Goal: Task Accomplishment & Management: Use online tool/utility

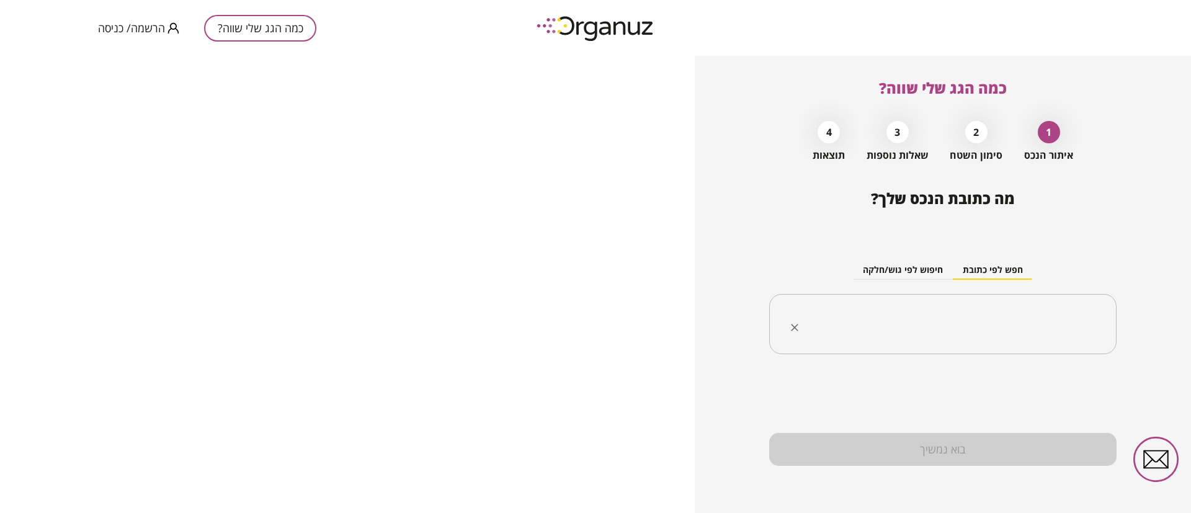
click at [994, 317] on input "text" at bounding box center [947, 324] width 308 height 31
click at [160, 27] on span "הרשמה/ כניסה" at bounding box center [131, 28] width 67 height 12
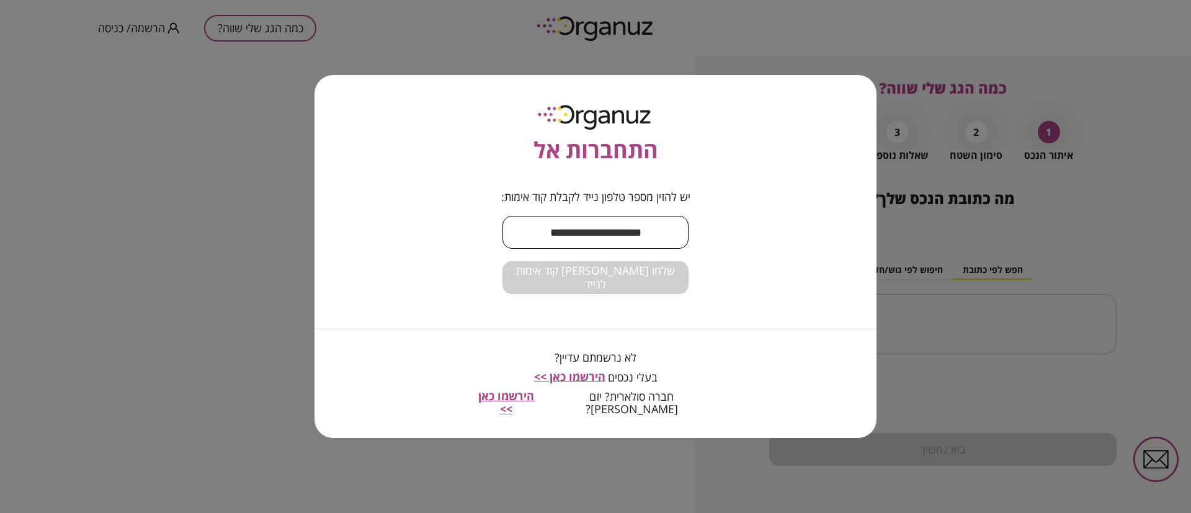
click at [648, 240] on input "text" at bounding box center [595, 232] width 186 height 37
type input "**********"
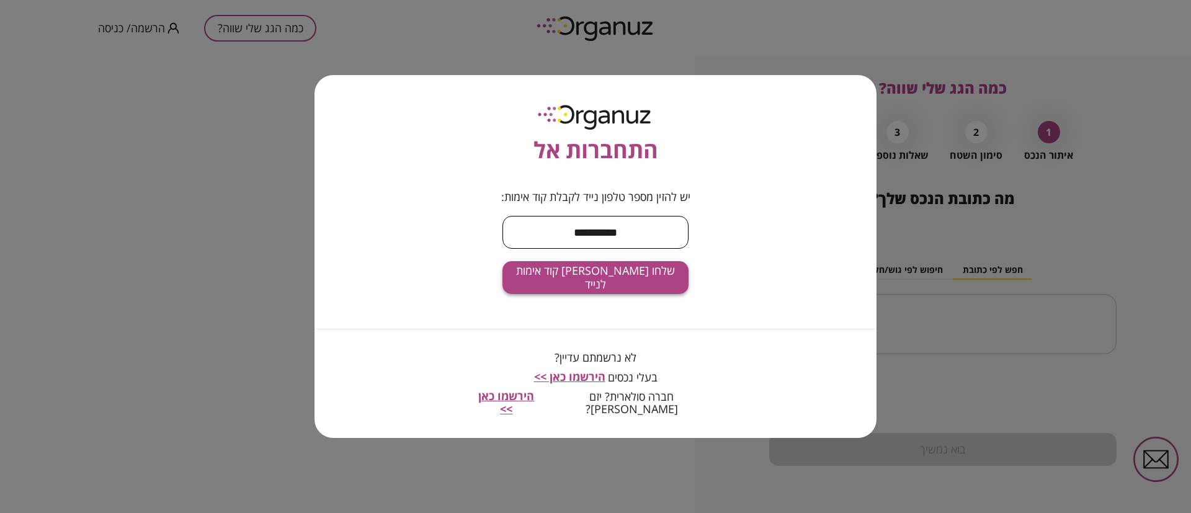
click at [617, 281] on span "שלחו [PERSON_NAME] קוד אימות לנייד" at bounding box center [595, 277] width 166 height 27
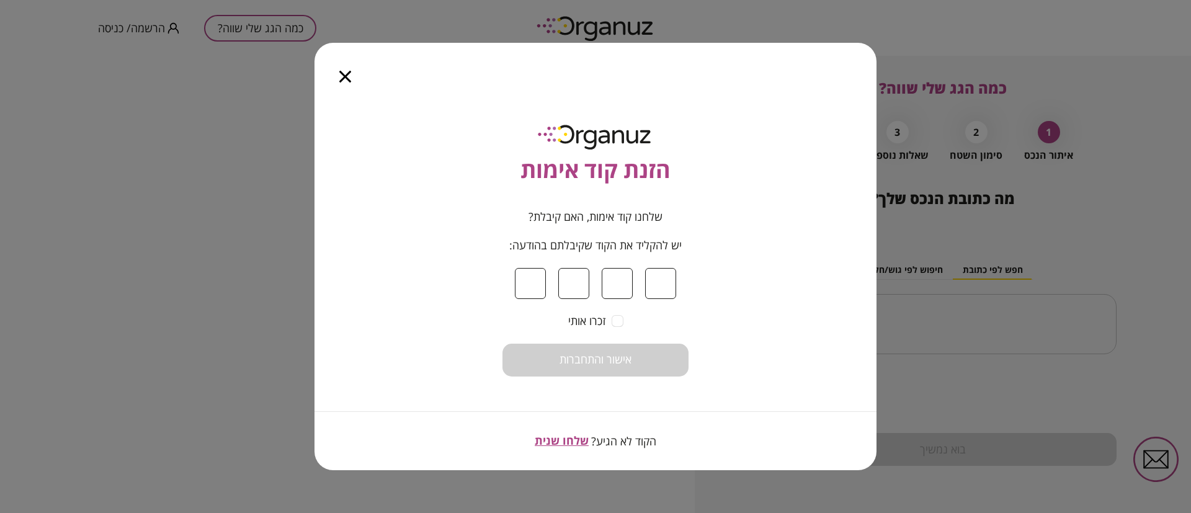
type input "*"
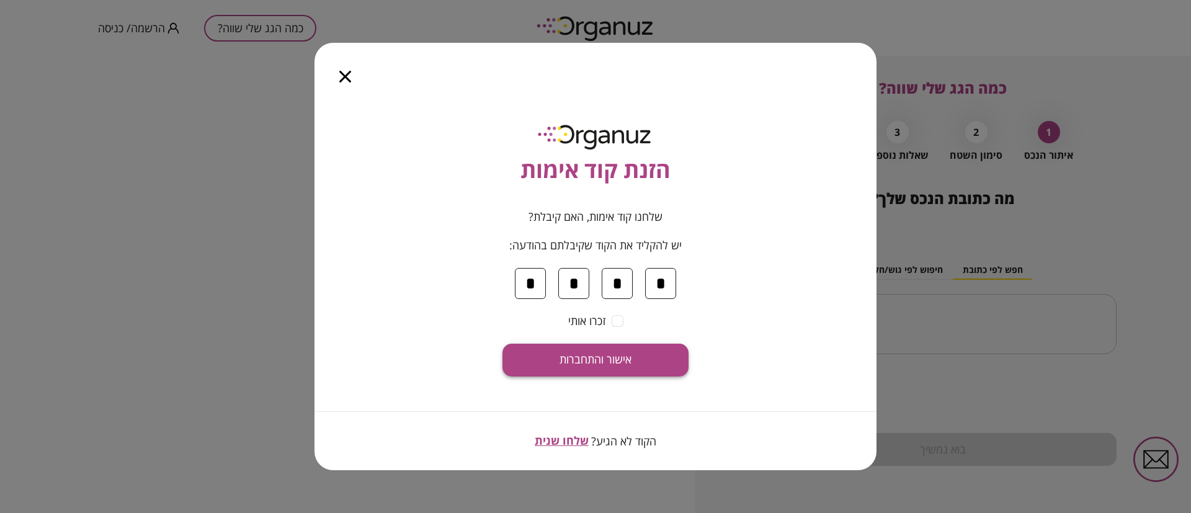
type input "*"
click at [581, 360] on span "אישור והתחברות" at bounding box center [595, 360] width 72 height 14
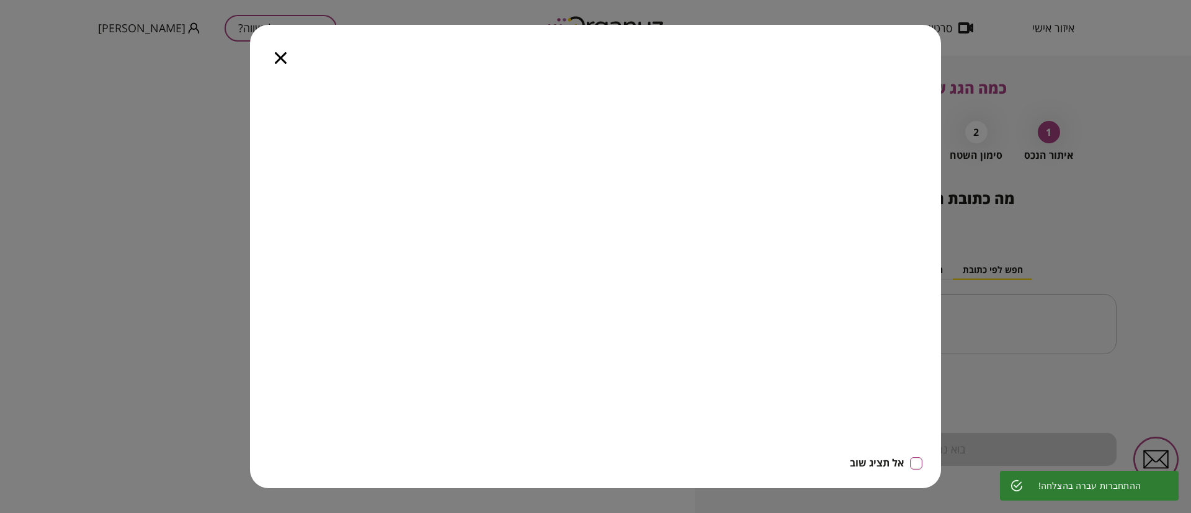
click at [278, 56] on icon "button" at bounding box center [281, 58] width 12 height 12
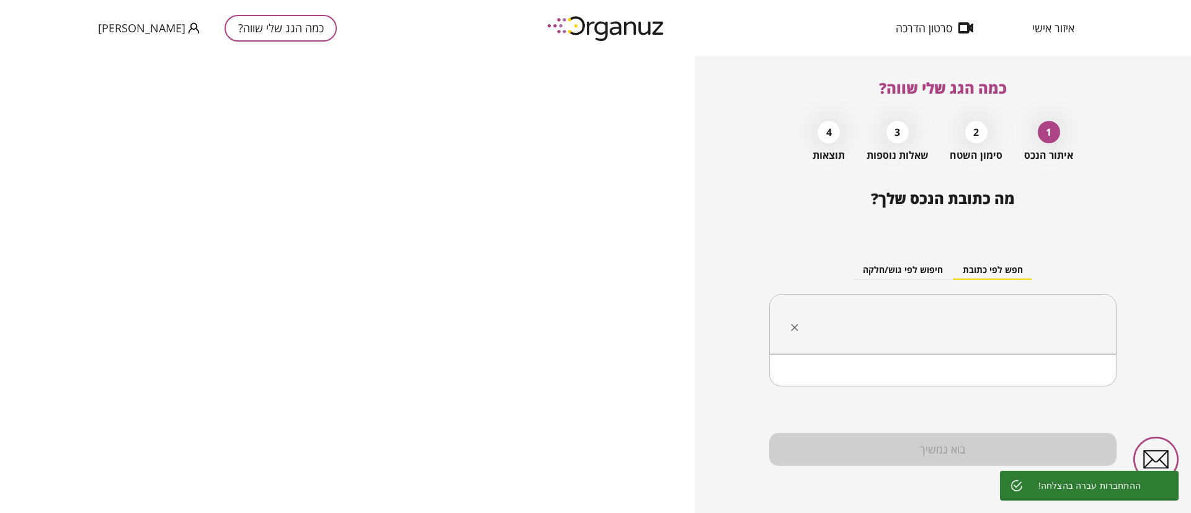
click at [882, 318] on input "text" at bounding box center [947, 324] width 308 height 31
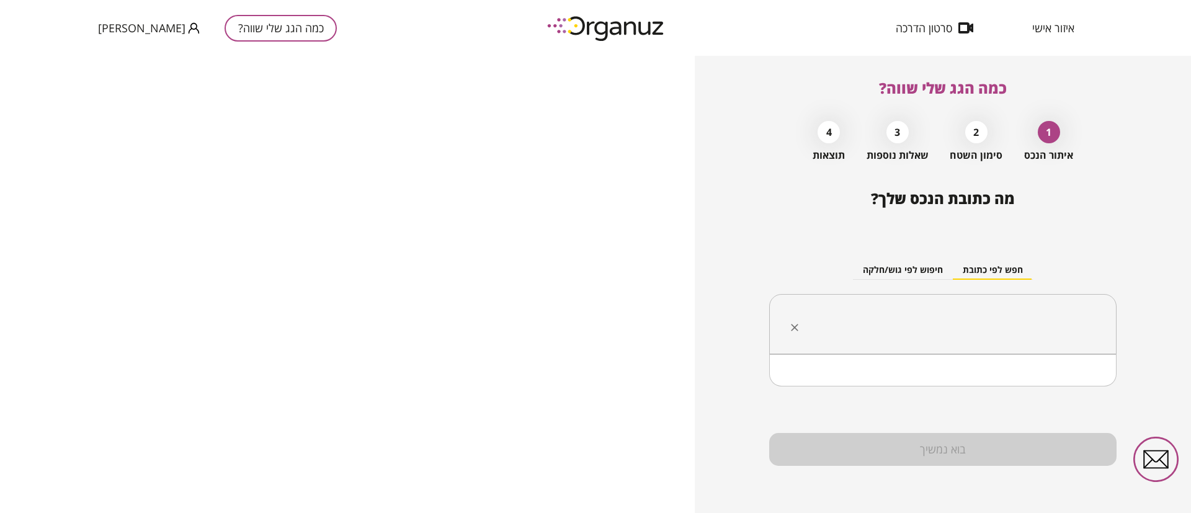
paste input "**********"
type input "**********"
drag, startPoint x: 1007, startPoint y: 321, endPoint x: 1138, endPoint y: 307, distance: 131.6
click at [1138, 307] on div "**********" at bounding box center [943, 284] width 496 height 457
click at [917, 329] on input "text" at bounding box center [947, 324] width 308 height 31
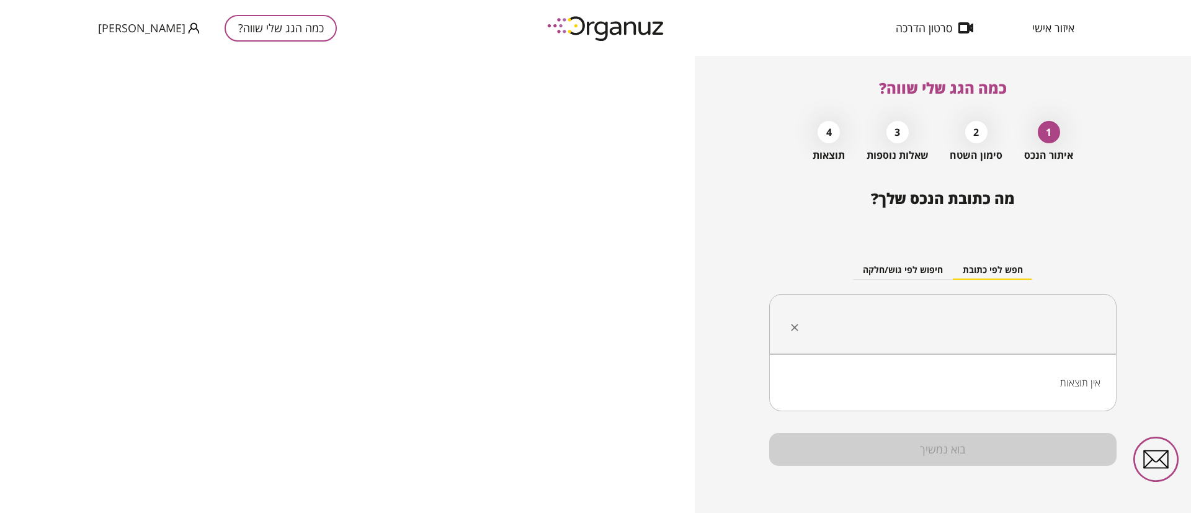
paste input "**********"
click at [1022, 386] on li "[PERSON_NAME] 34 נהרייה" at bounding box center [942, 386] width 315 height 22
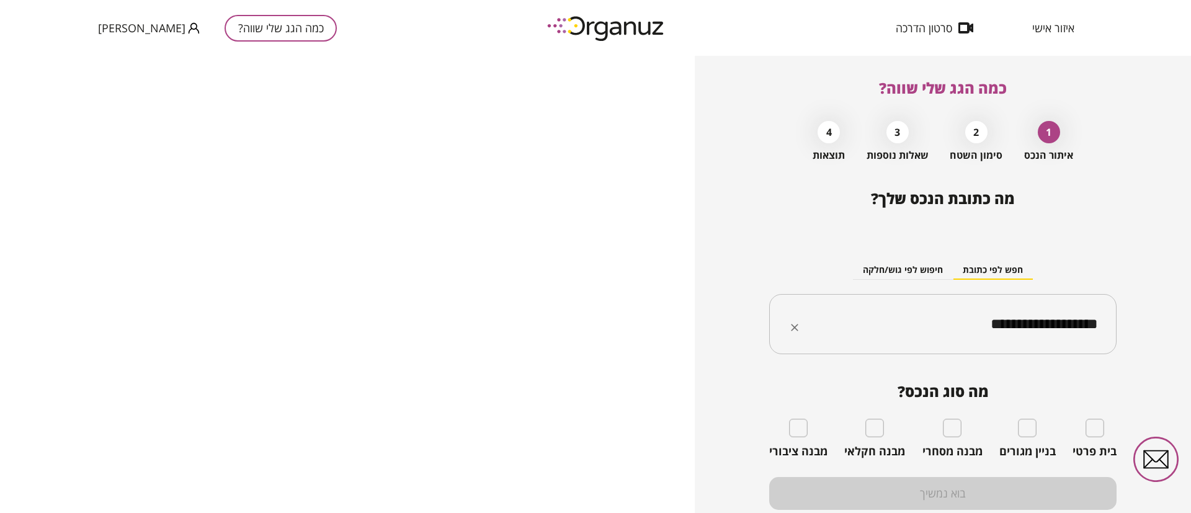
type input "**********"
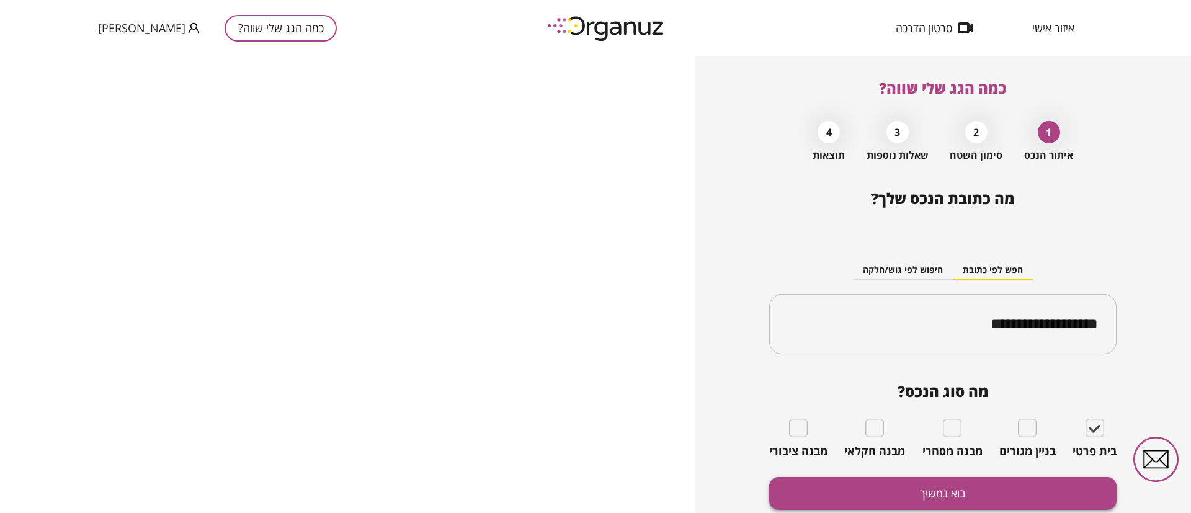
click at [1049, 491] on button "בוא נמשיך" at bounding box center [942, 493] width 347 height 33
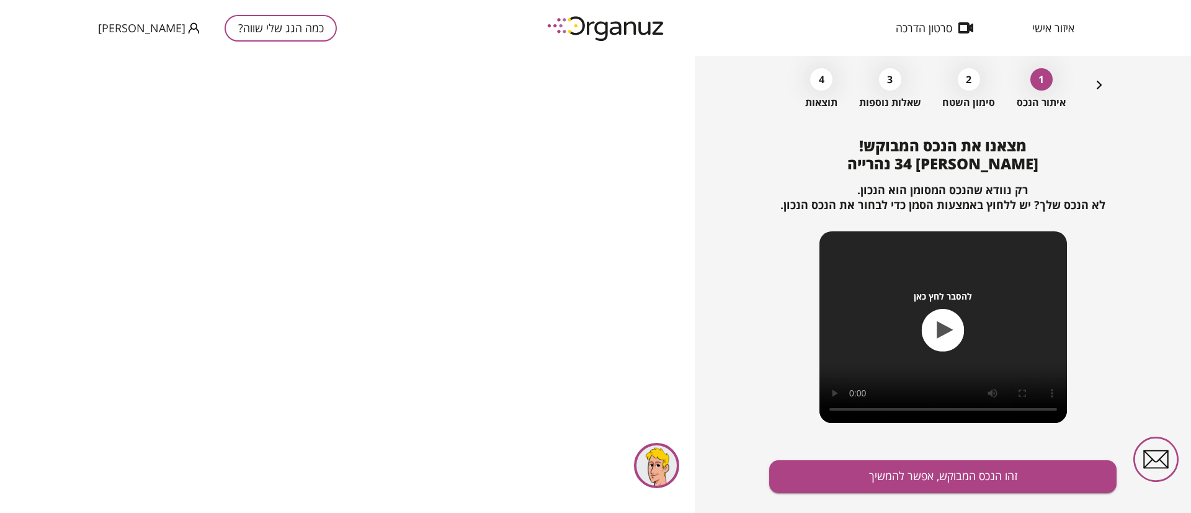
scroll to position [80, 0]
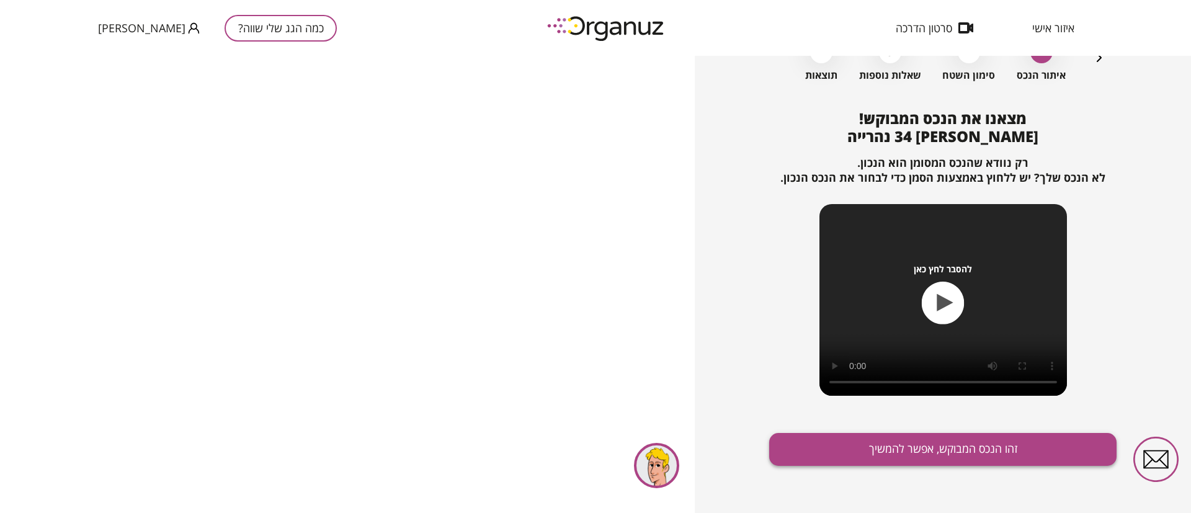
click at [919, 447] on button "זהו הנכס המבוקש, אפשר להמשיך" at bounding box center [942, 449] width 347 height 33
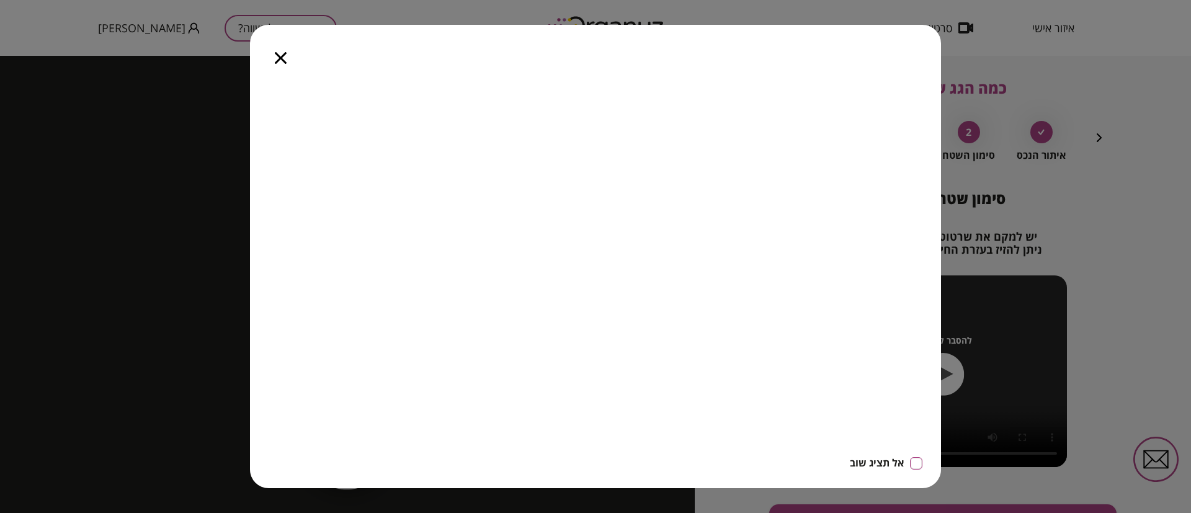
click at [280, 53] on icon "button" at bounding box center [281, 58] width 12 height 12
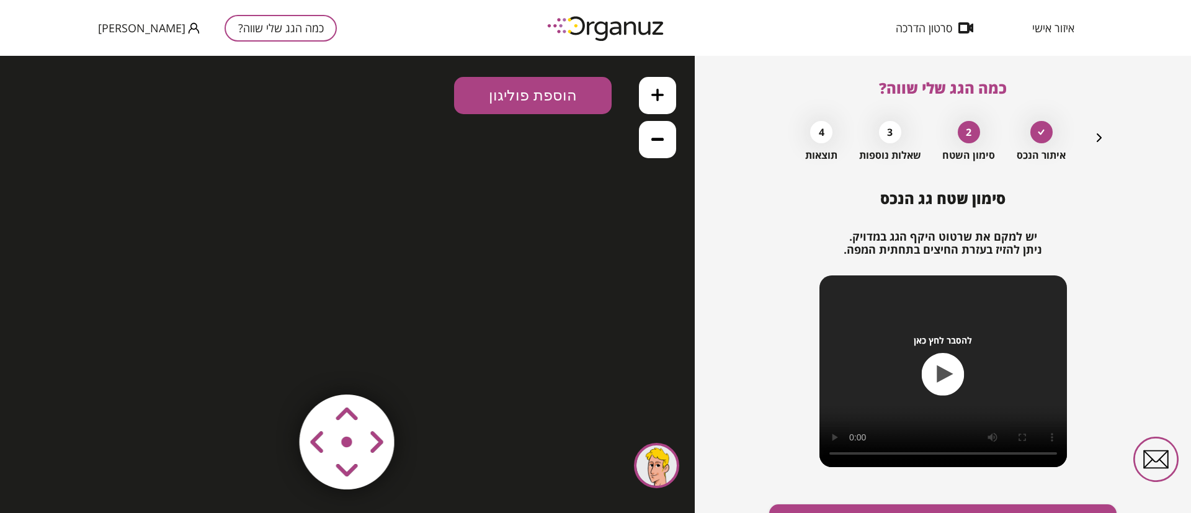
click at [1092, 134] on icon "button" at bounding box center [1099, 137] width 15 height 15
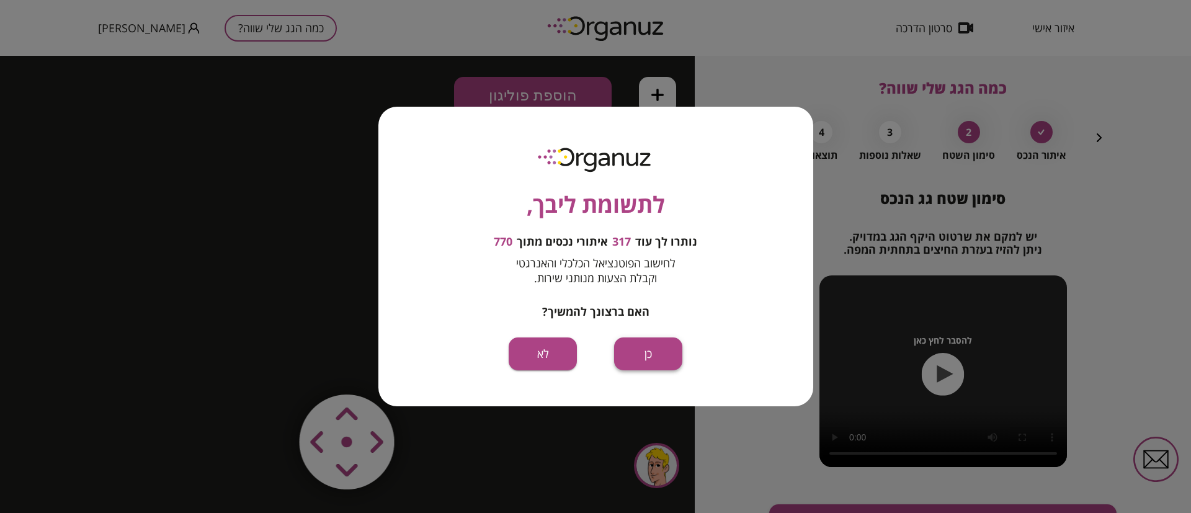
click at [643, 349] on button "כן" at bounding box center [648, 353] width 68 height 33
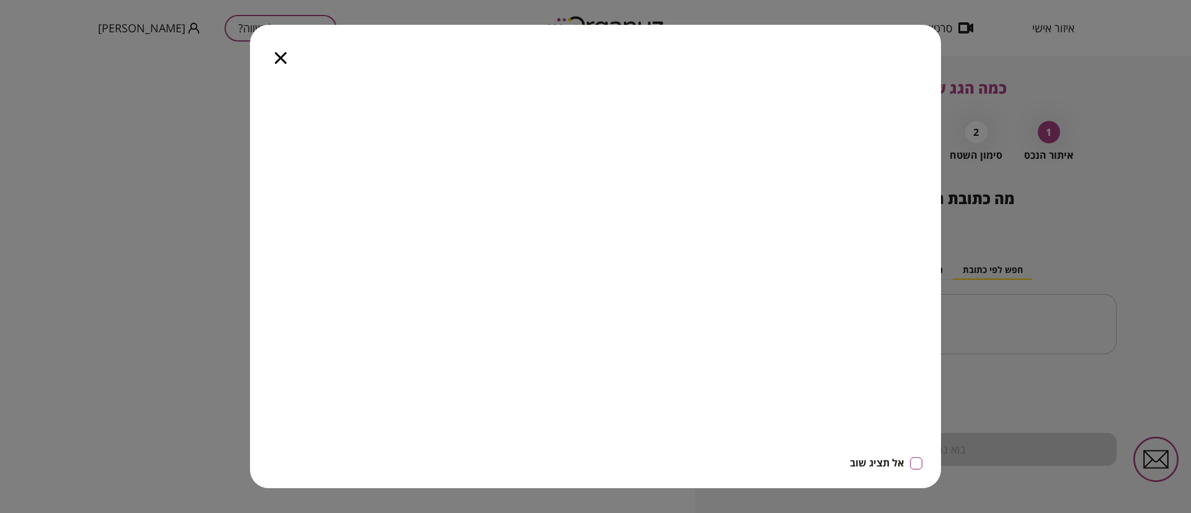
click at [287, 58] on div at bounding box center [280, 51] width 61 height 52
click at [275, 63] on icon "button" at bounding box center [281, 58] width 12 height 12
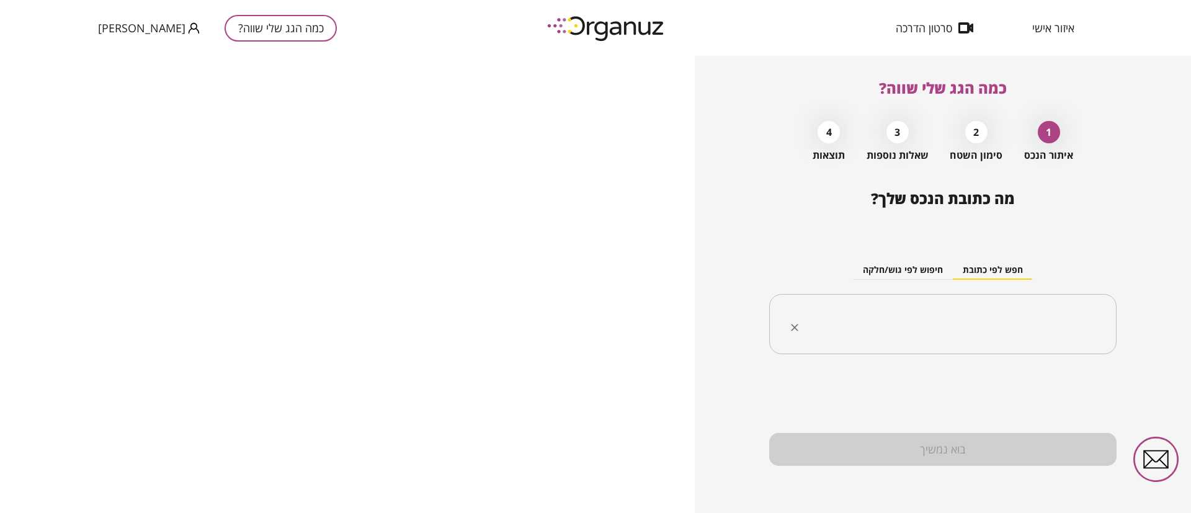
click at [943, 326] on input "text" at bounding box center [947, 324] width 308 height 31
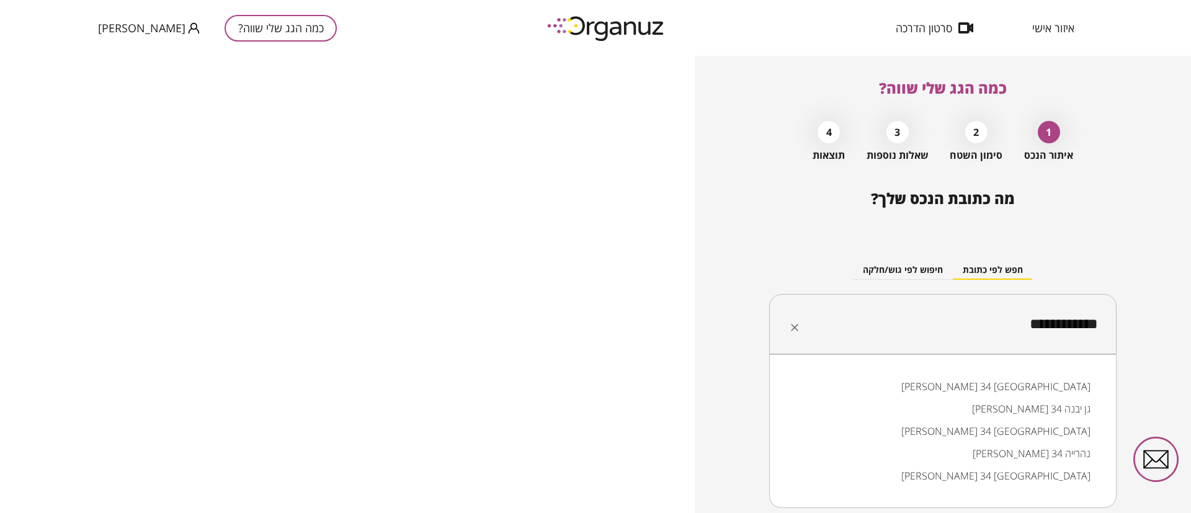
click at [991, 453] on li "שאול המלך 34 נהרייה" at bounding box center [942, 453] width 315 height 22
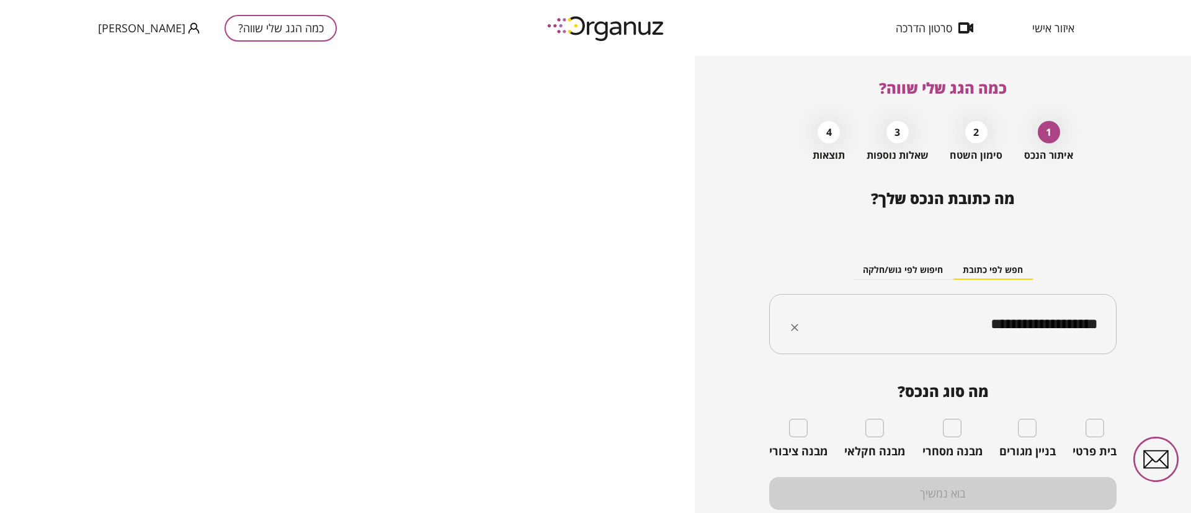
type input "**********"
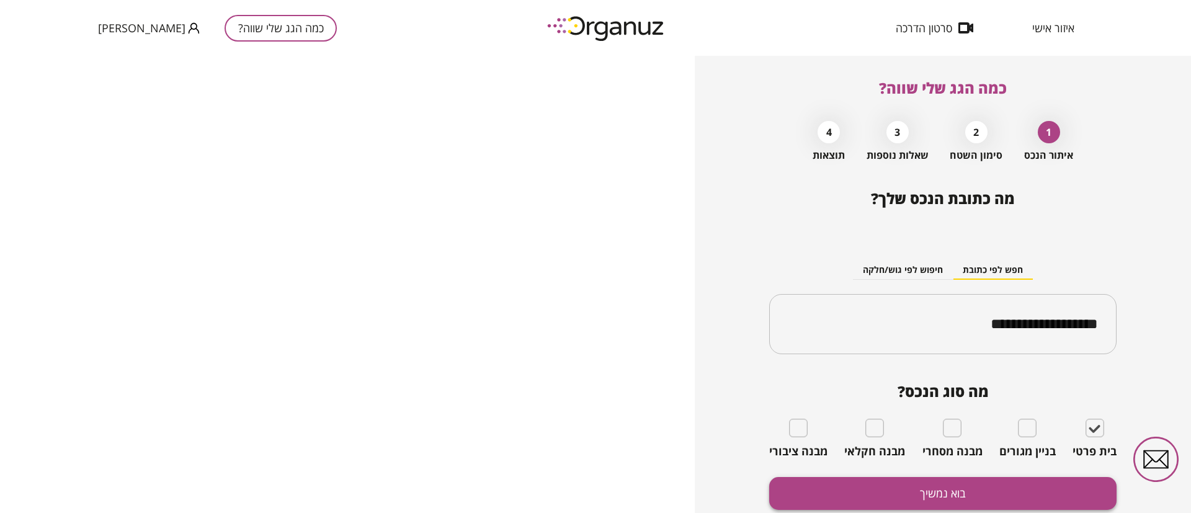
click at [1036, 493] on button "בוא נמשיך" at bounding box center [942, 493] width 347 height 33
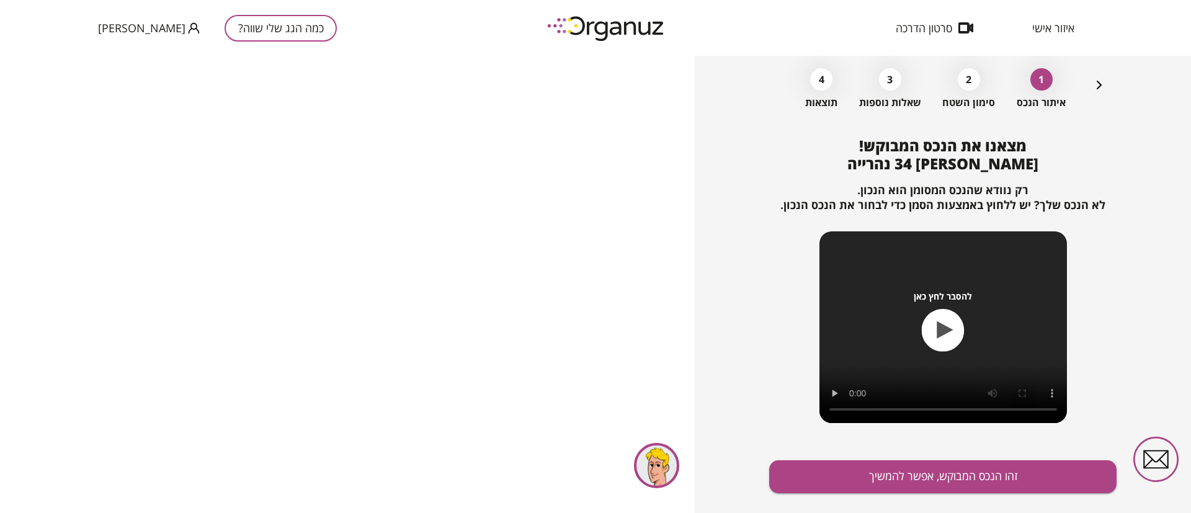
scroll to position [80, 0]
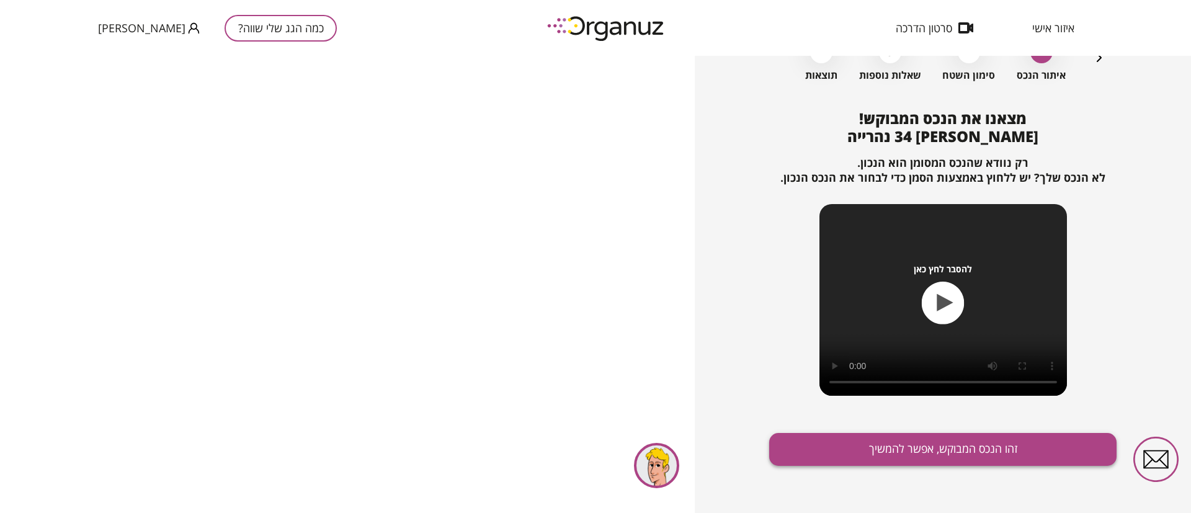
click at [903, 440] on button "זהו הנכס המבוקש, אפשר להמשיך" at bounding box center [942, 449] width 347 height 33
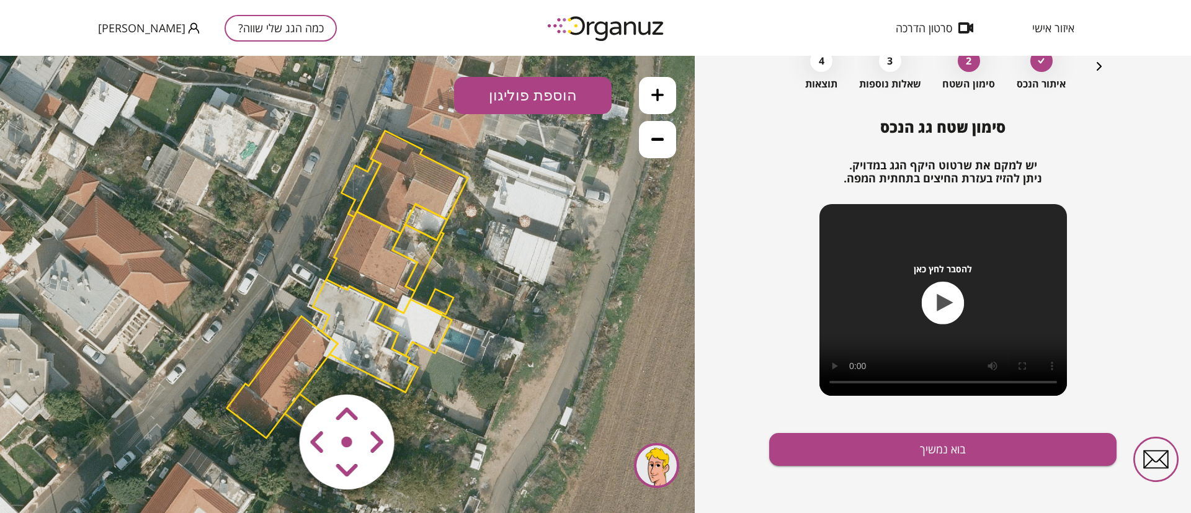
click at [295, 346] on polygon at bounding box center [282, 377] width 111 height 122
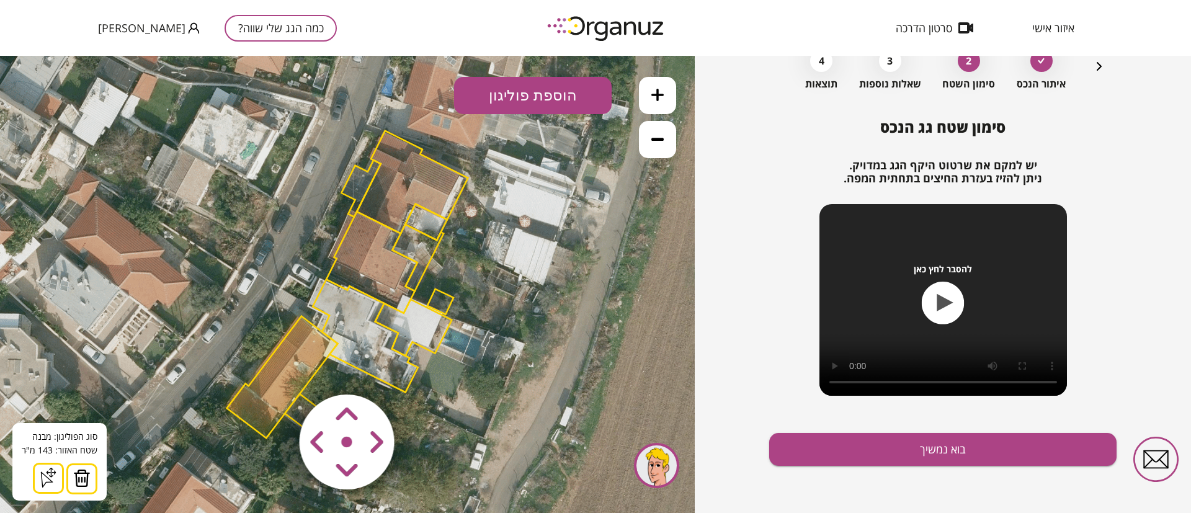
click at [81, 478] on img at bounding box center [81, 478] width 17 height 19
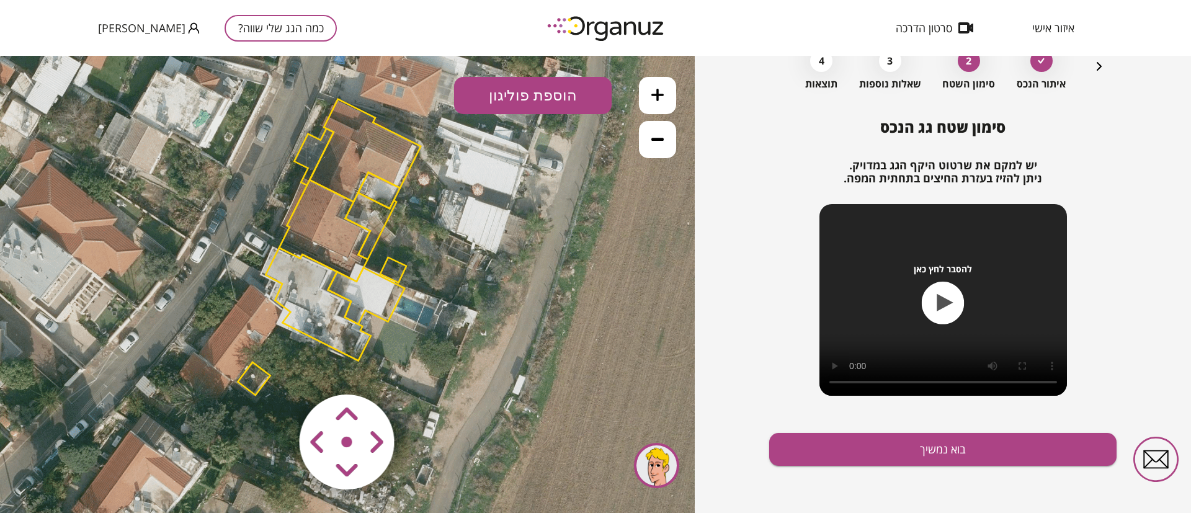
drag, startPoint x: 195, startPoint y: 334, endPoint x: 169, endPoint y: 315, distance: 32.4
click at [148, 302] on icon at bounding box center [301, 253] width 930 height 930
click at [304, 309] on polygon at bounding box center [317, 303] width 105 height 113
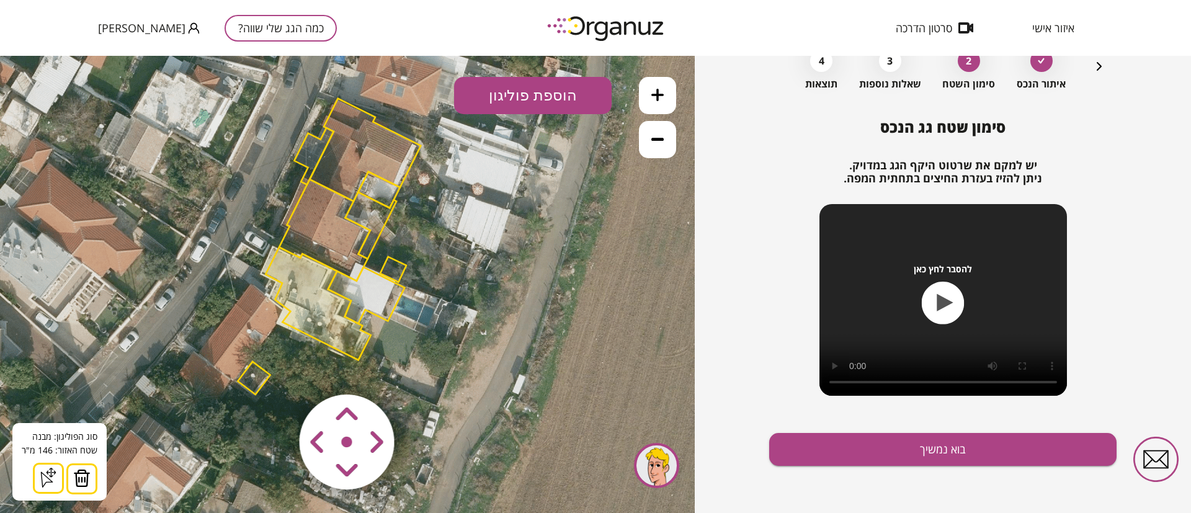
click at [82, 474] on img at bounding box center [81, 478] width 17 height 19
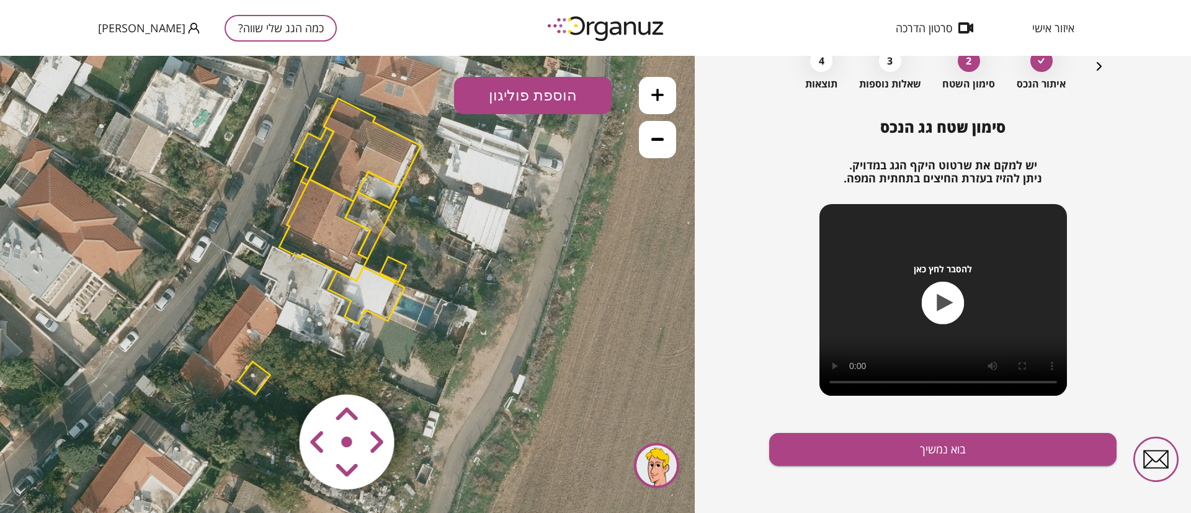
click at [259, 375] on polygon at bounding box center [254, 378] width 32 height 33
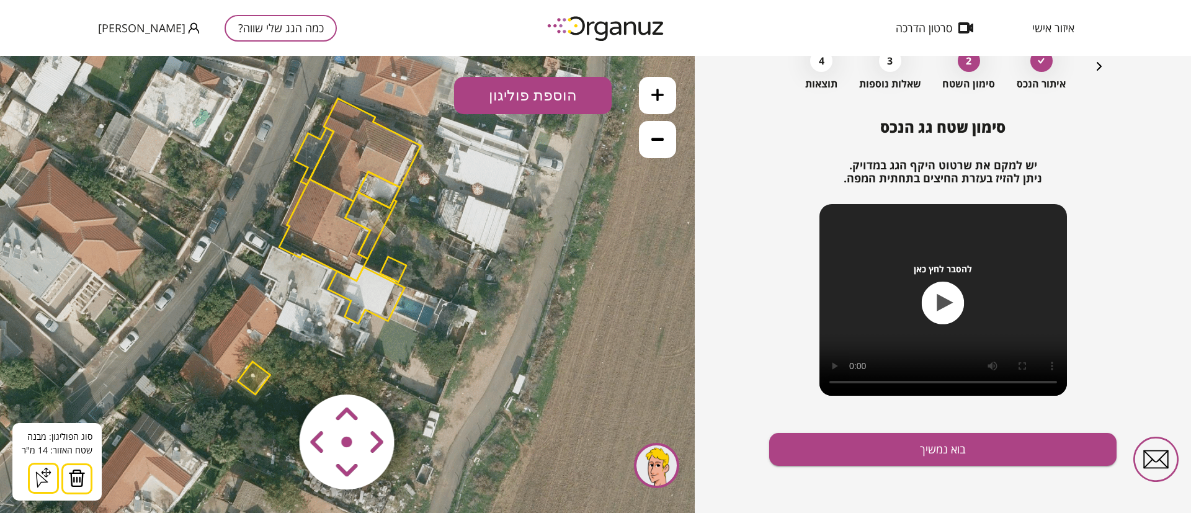
click at [78, 473] on img at bounding box center [76, 478] width 17 height 19
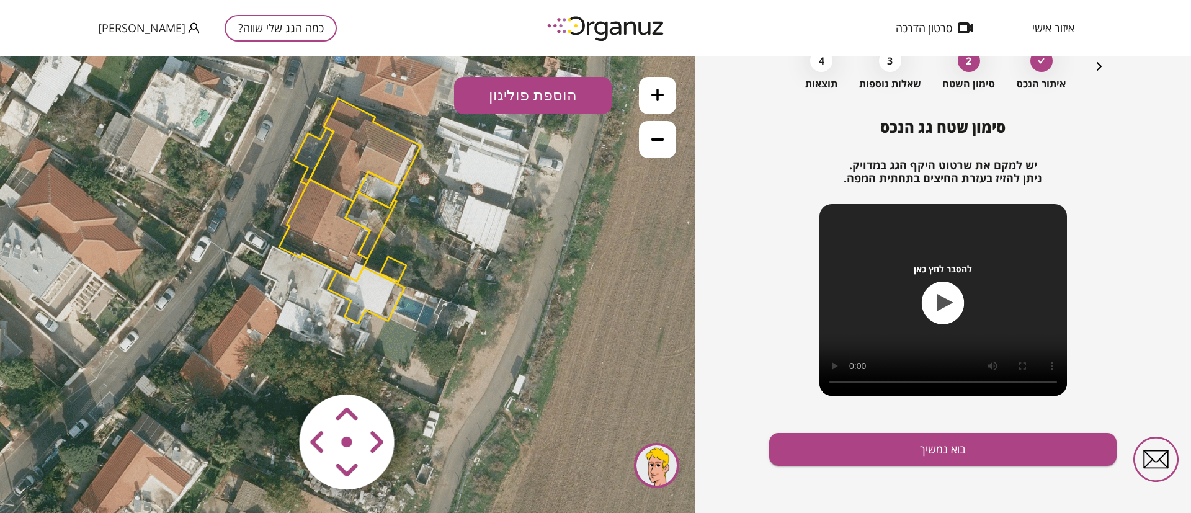
click at [385, 292] on polygon at bounding box center [366, 295] width 77 height 56
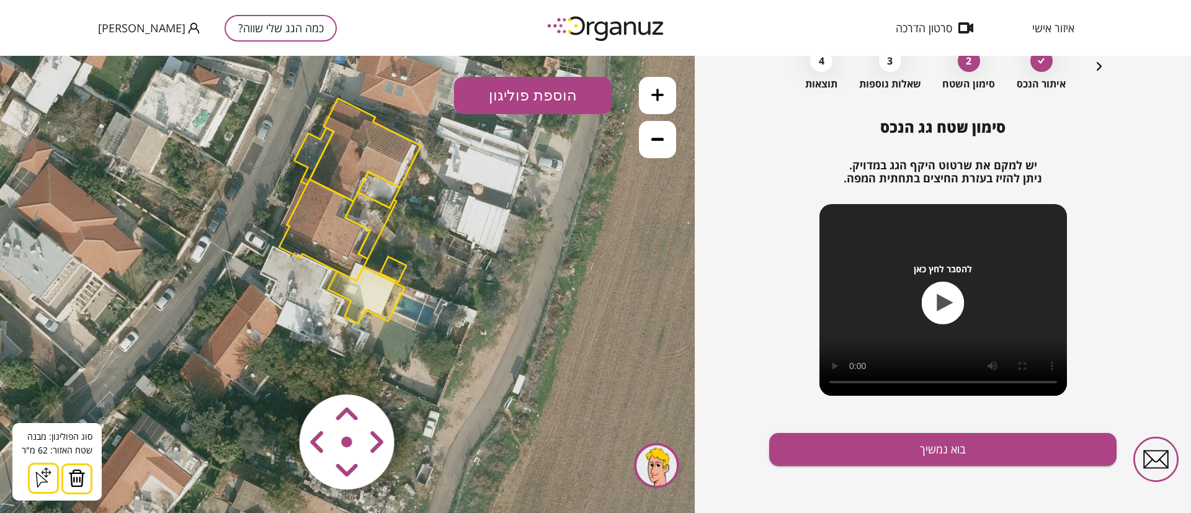
click at [78, 473] on img at bounding box center [76, 478] width 17 height 19
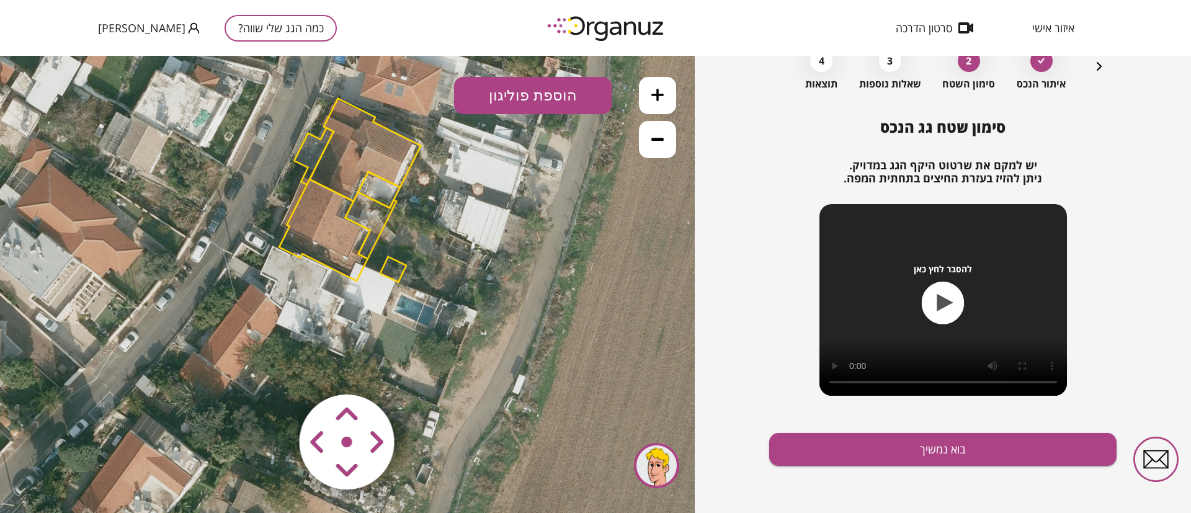
click at [330, 225] on polygon at bounding box center [324, 230] width 91 height 102
click at [314, 235] on polygon at bounding box center [325, 230] width 91 height 102
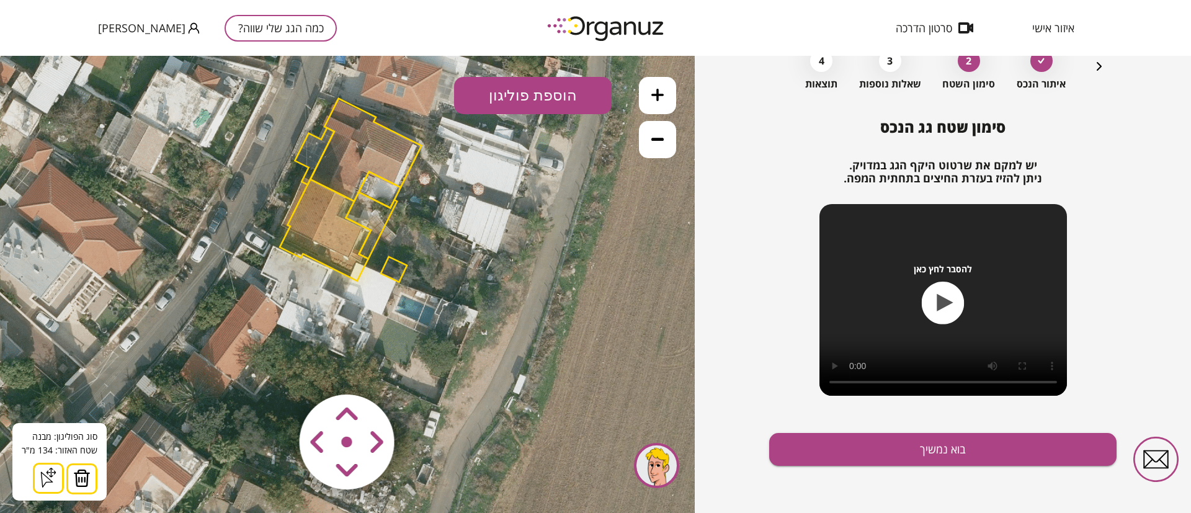
drag, startPoint x: 86, startPoint y: 471, endPoint x: 133, endPoint y: 393, distance: 90.4
click at [84, 469] on img at bounding box center [81, 478] width 17 height 19
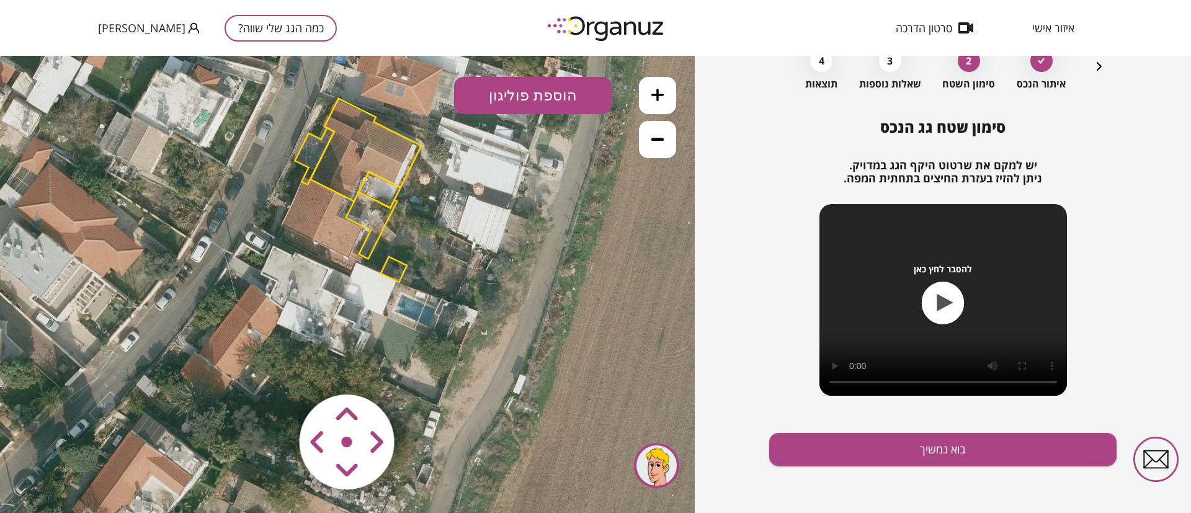
click at [350, 143] on polygon at bounding box center [365, 150] width 111 height 103
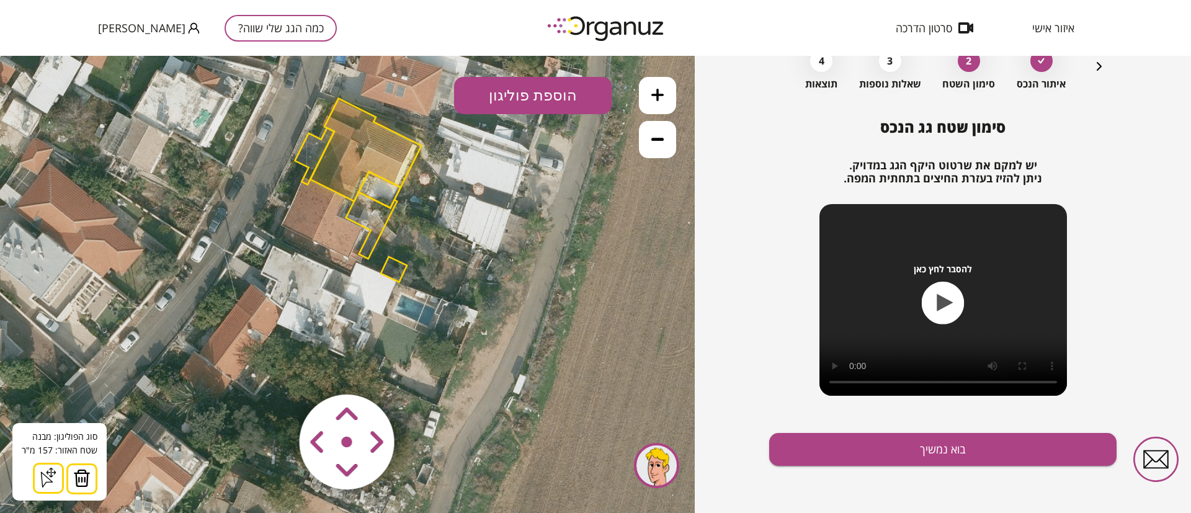
click at [89, 473] on button at bounding box center [81, 478] width 31 height 31
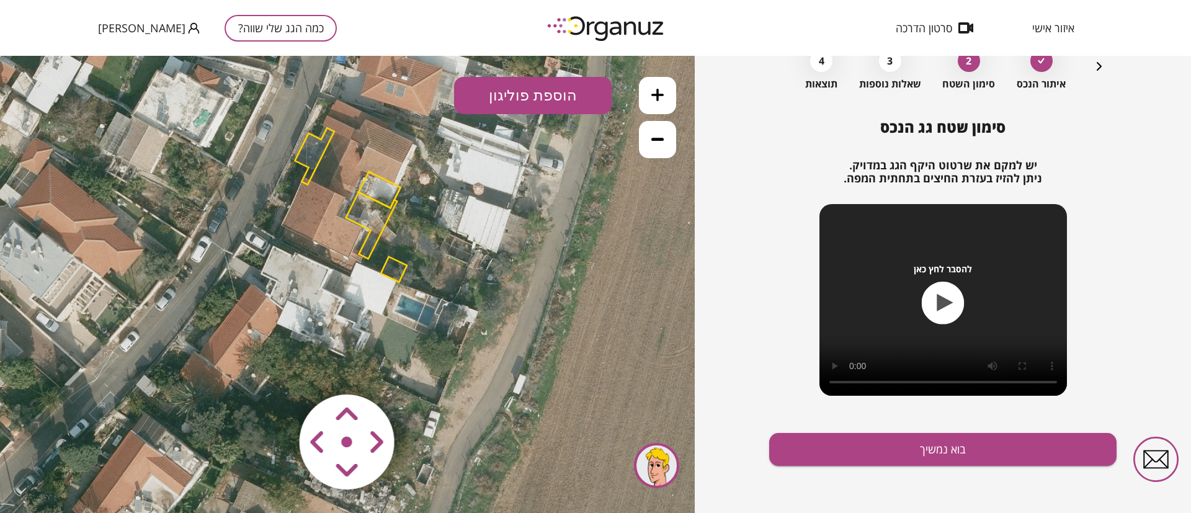
click at [313, 149] on polygon at bounding box center [314, 156] width 39 height 57
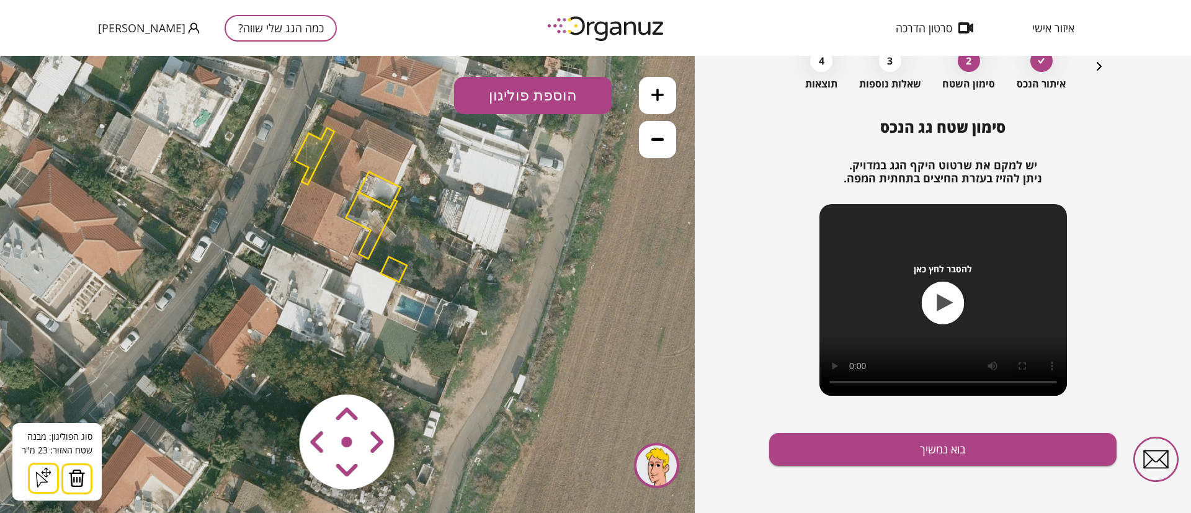
drag, startPoint x: 78, startPoint y: 478, endPoint x: 184, endPoint y: 408, distance: 127.3
click at [79, 478] on img at bounding box center [76, 478] width 17 height 19
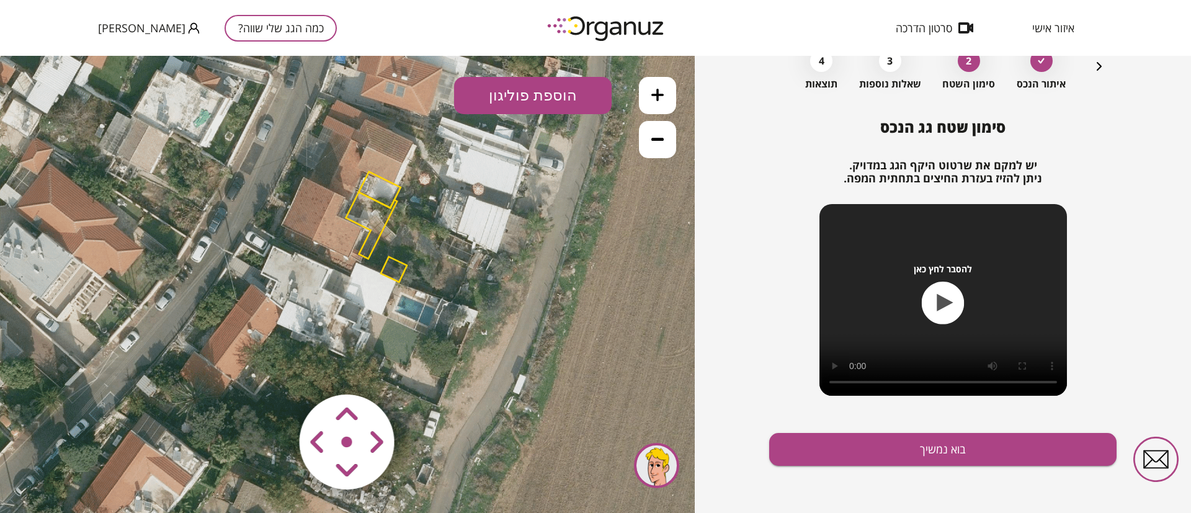
click at [376, 194] on polygon at bounding box center [379, 190] width 42 height 36
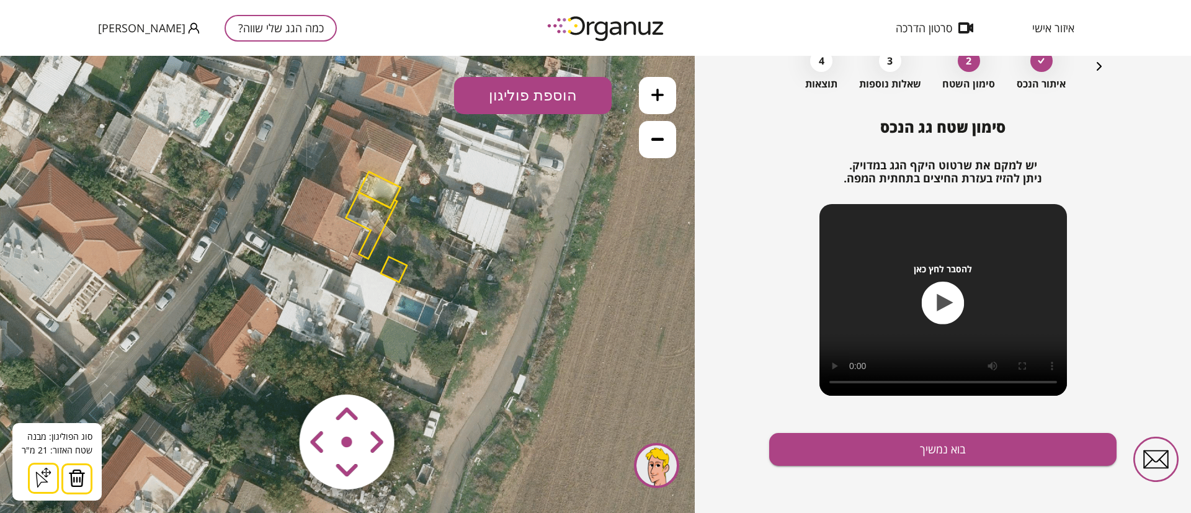
click at [74, 476] on img at bounding box center [76, 478] width 17 height 19
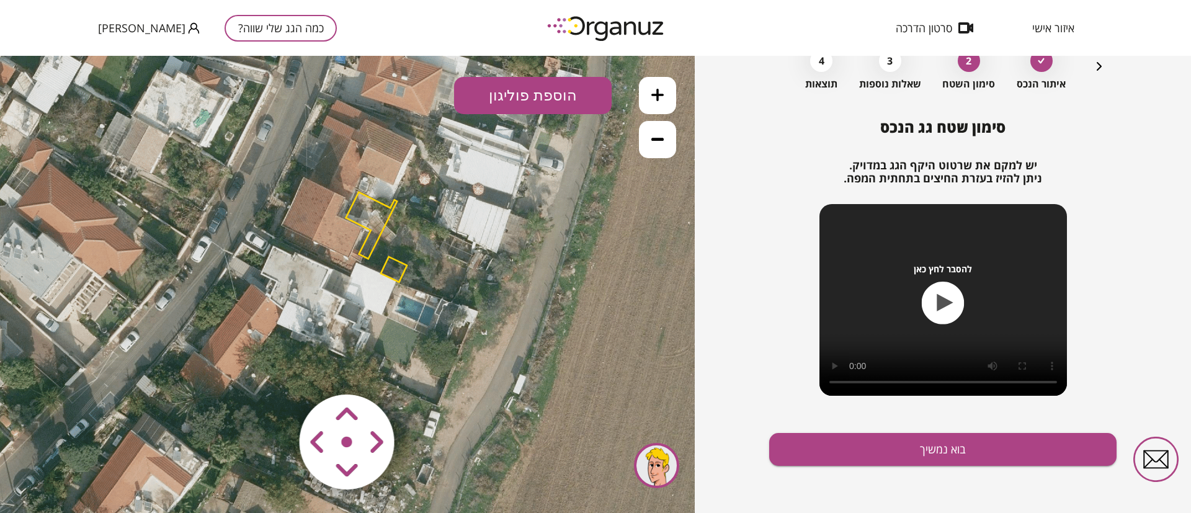
click at [376, 214] on polygon at bounding box center [371, 225] width 51 height 67
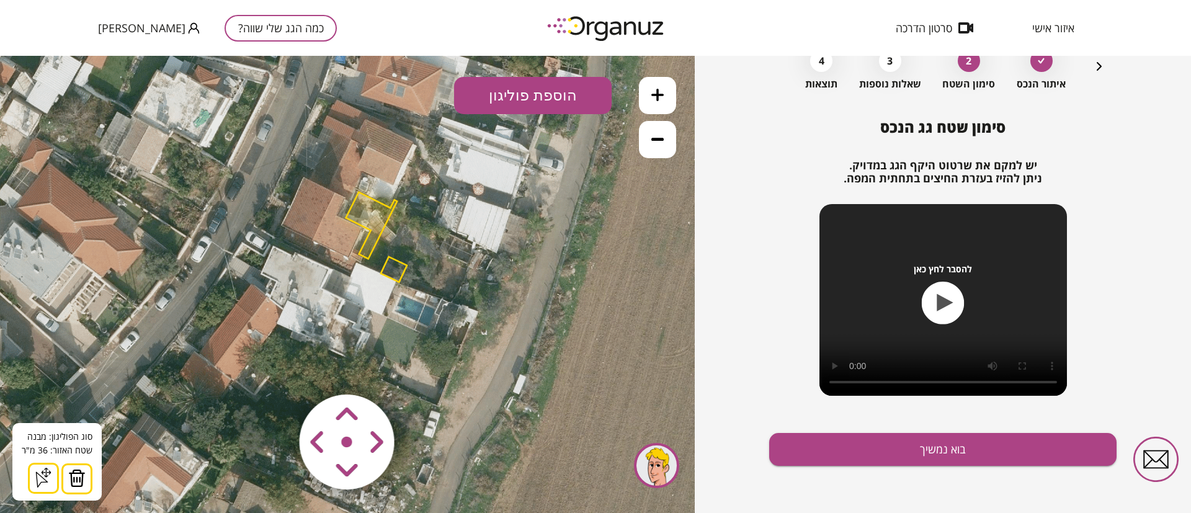
click at [80, 479] on img at bounding box center [76, 478] width 17 height 19
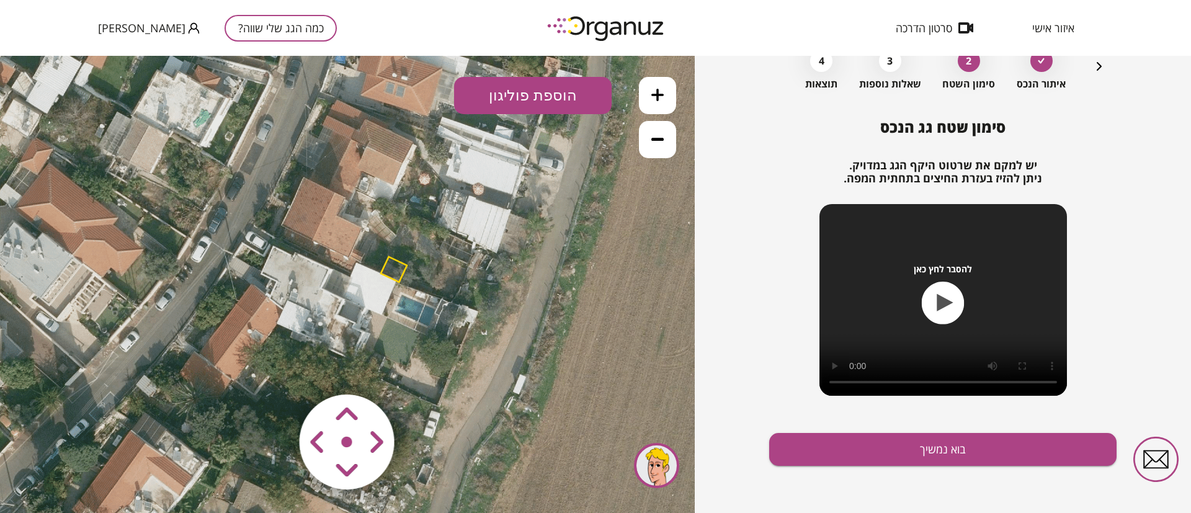
click at [394, 268] on polygon at bounding box center [394, 269] width 26 height 25
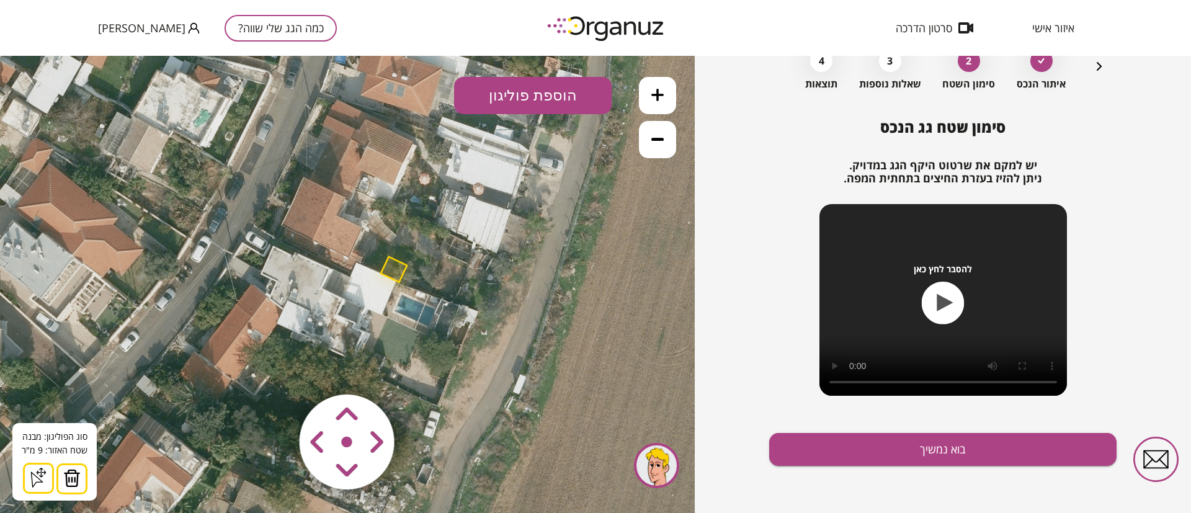
click at [76, 470] on img at bounding box center [71, 478] width 17 height 19
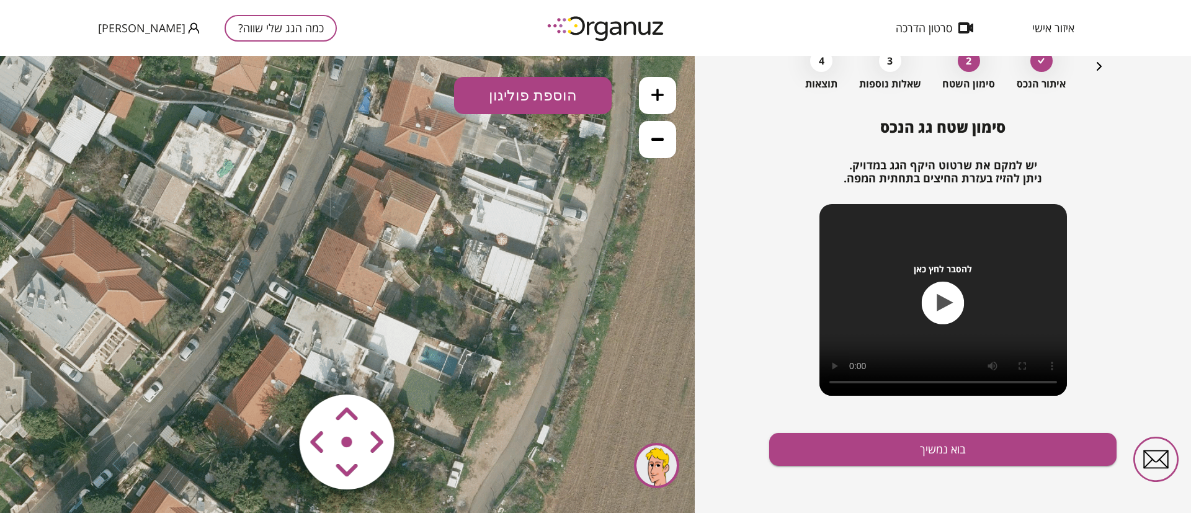
drag, startPoint x: 357, startPoint y: 231, endPoint x: 375, endPoint y: 277, distance: 49.1
click at [375, 277] on icon at bounding box center [325, 303] width 930 height 930
click at [654, 89] on icon at bounding box center [657, 95] width 12 height 12
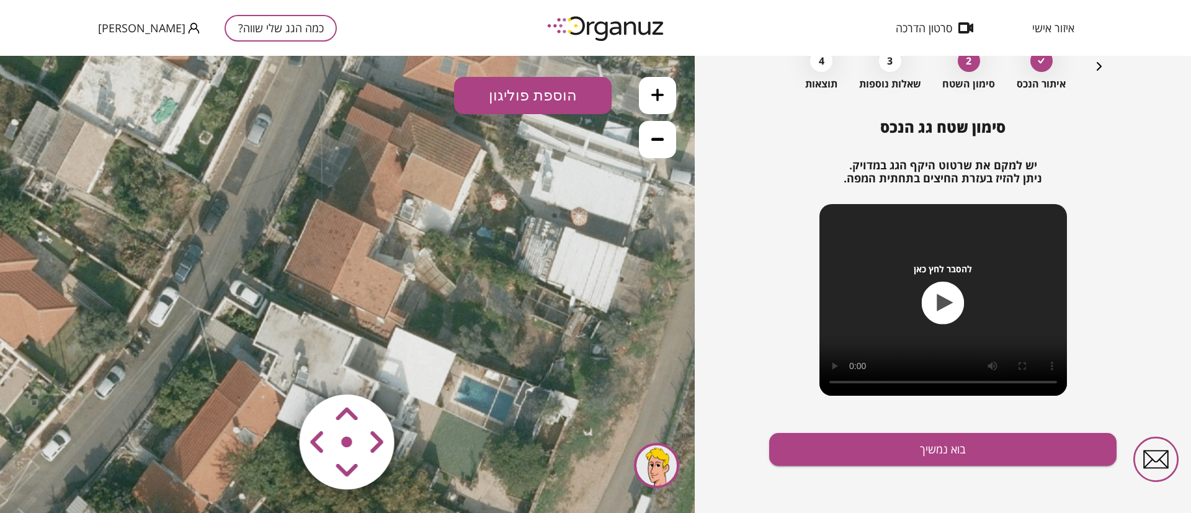
click at [654, 90] on icon at bounding box center [657, 95] width 12 height 12
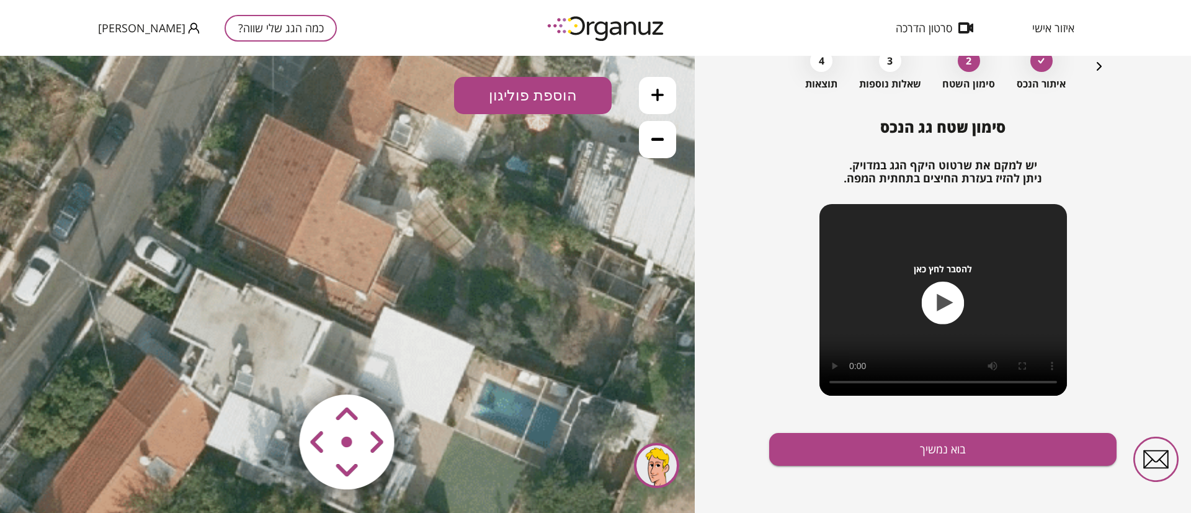
drag, startPoint x: 488, startPoint y: 244, endPoint x: 452, endPoint y: 201, distance: 55.9
click at [452, 201] on icon at bounding box center [260, 284] width 2093 height 2093
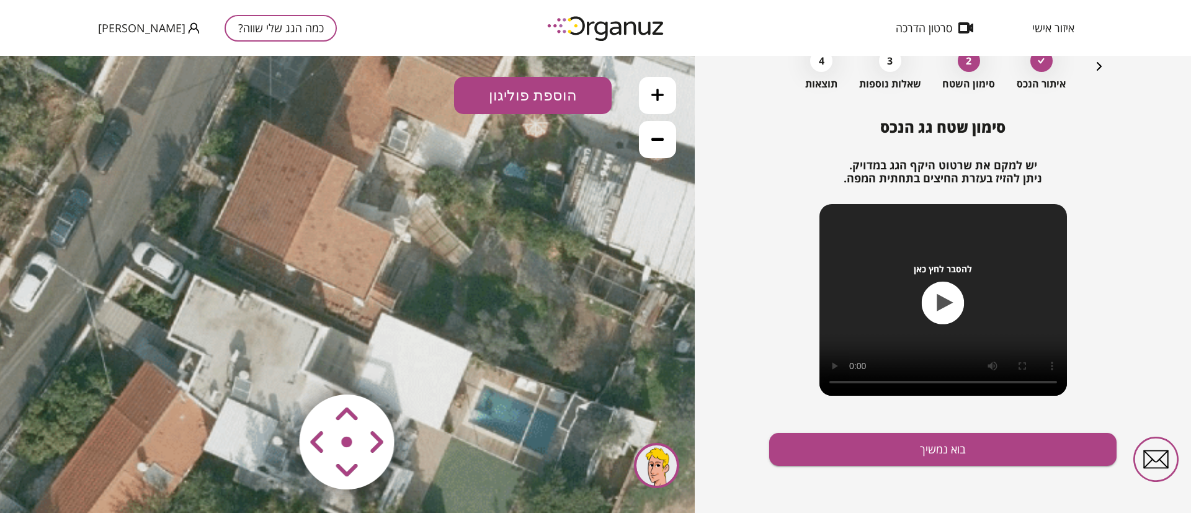
drag, startPoint x: 438, startPoint y: 230, endPoint x: 430, endPoint y: 264, distance: 34.9
click at [430, 264] on icon at bounding box center [258, 291] width 2093 height 2093
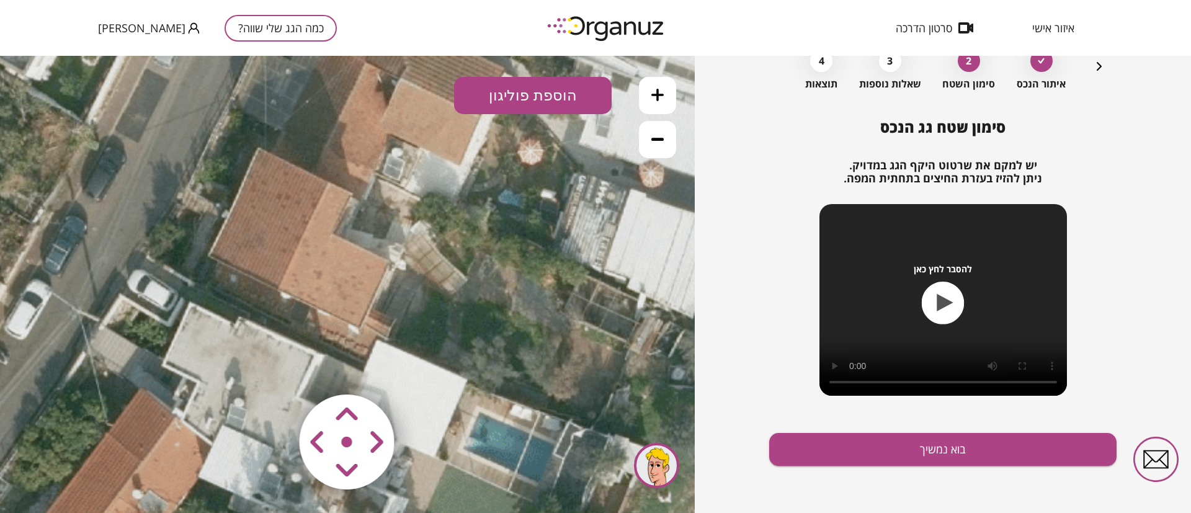
click at [662, 80] on button at bounding box center [657, 95] width 37 height 37
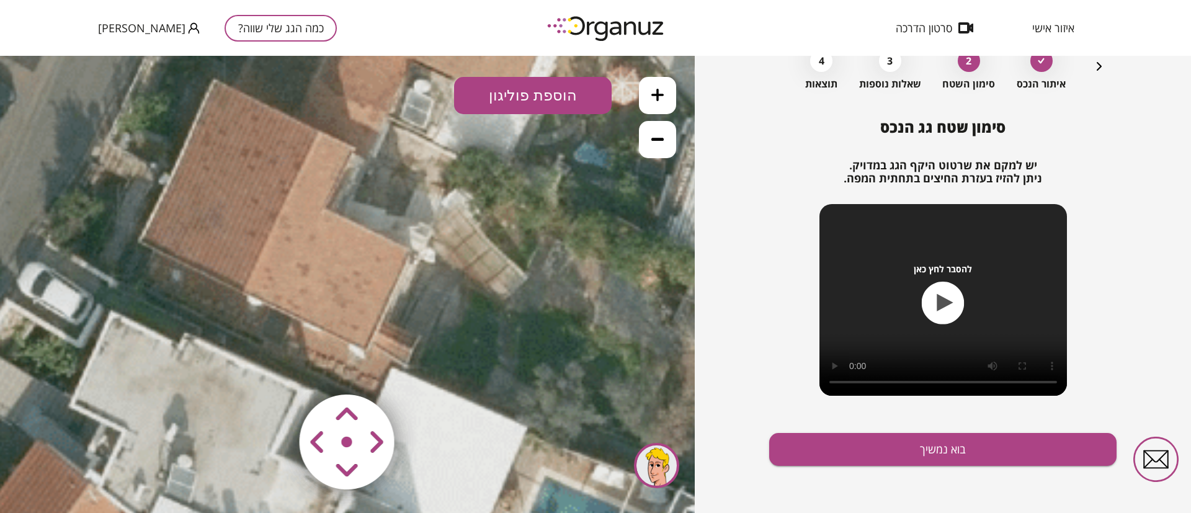
click at [526, 87] on button "הוספת פוליגון" at bounding box center [533, 95] width 158 height 37
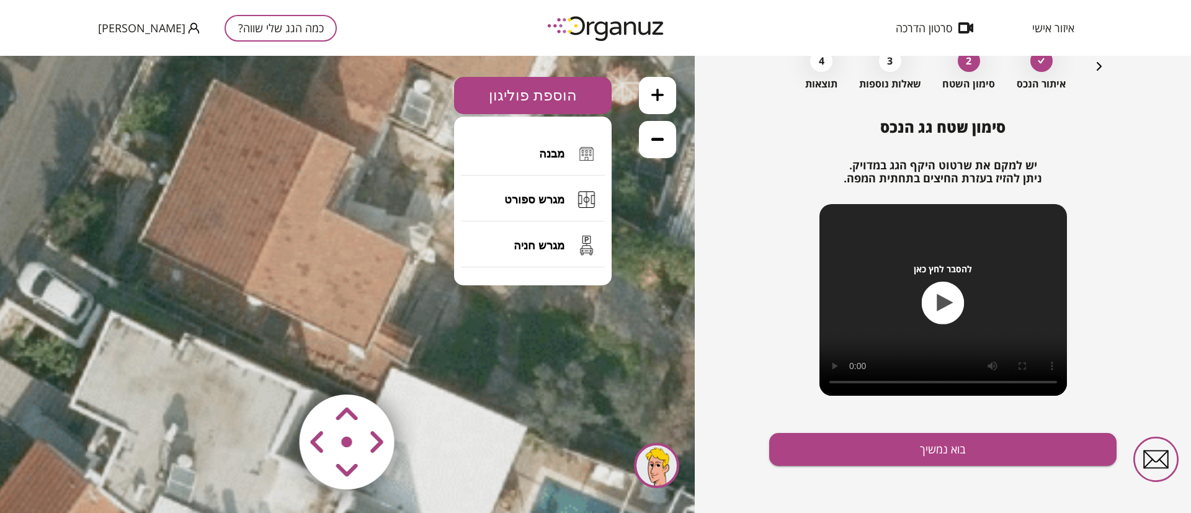
click at [550, 145] on button "מבנה" at bounding box center [533, 153] width 144 height 43
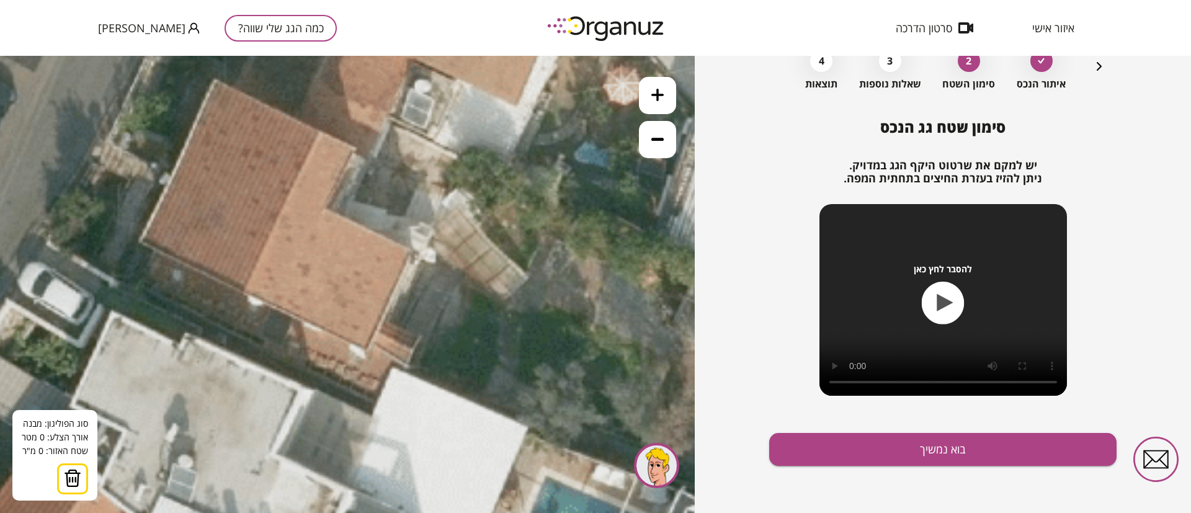
click at [214, 80] on icon at bounding box center [207, 335] width 3140 height 3140
click at [322, 132] on icon at bounding box center [207, 335] width 3140 height 3140
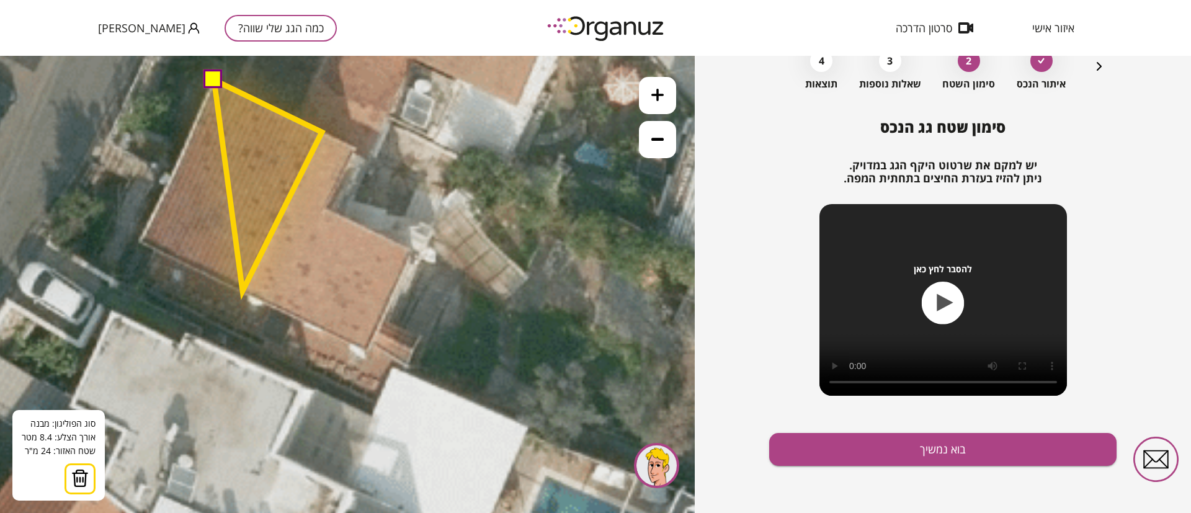
click at [243, 291] on polygon at bounding box center [268, 185] width 108 height 211
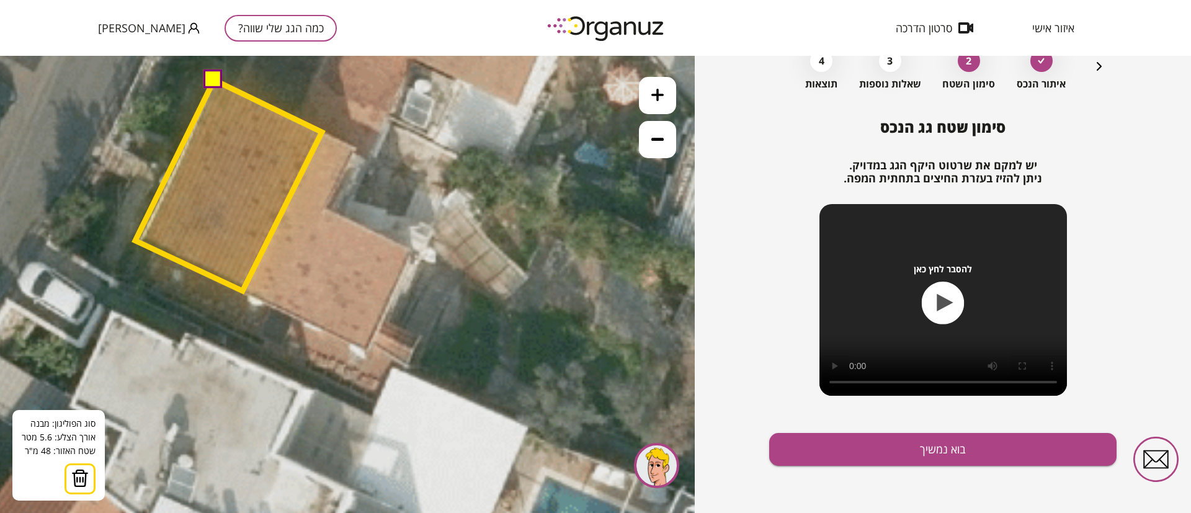
click at [135, 241] on polygon at bounding box center [228, 185] width 187 height 211
click at [214, 77] on button at bounding box center [212, 78] width 19 height 19
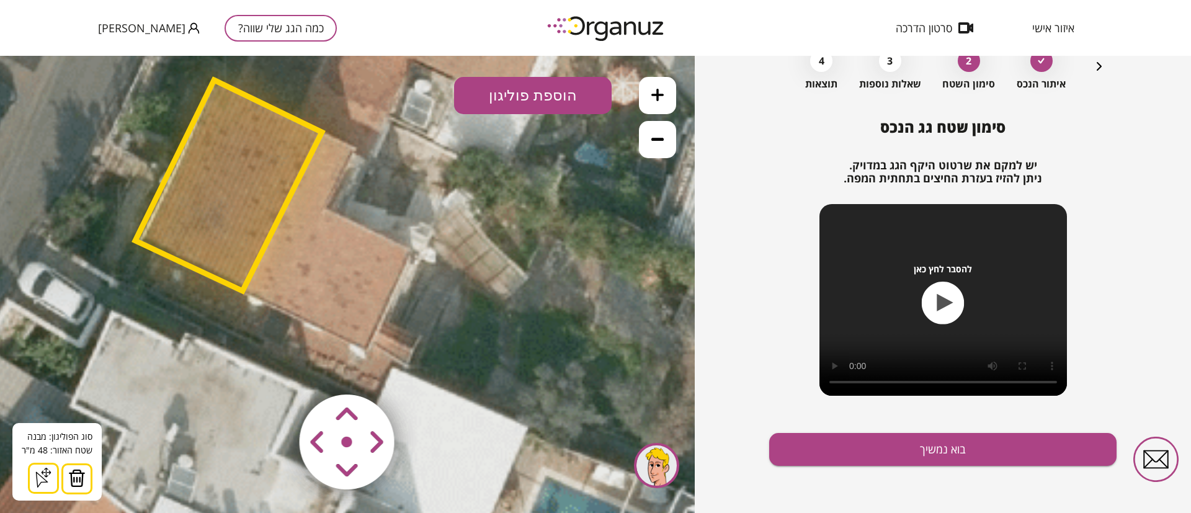
click at [525, 95] on button "הוספת פוליגון" at bounding box center [533, 95] width 158 height 37
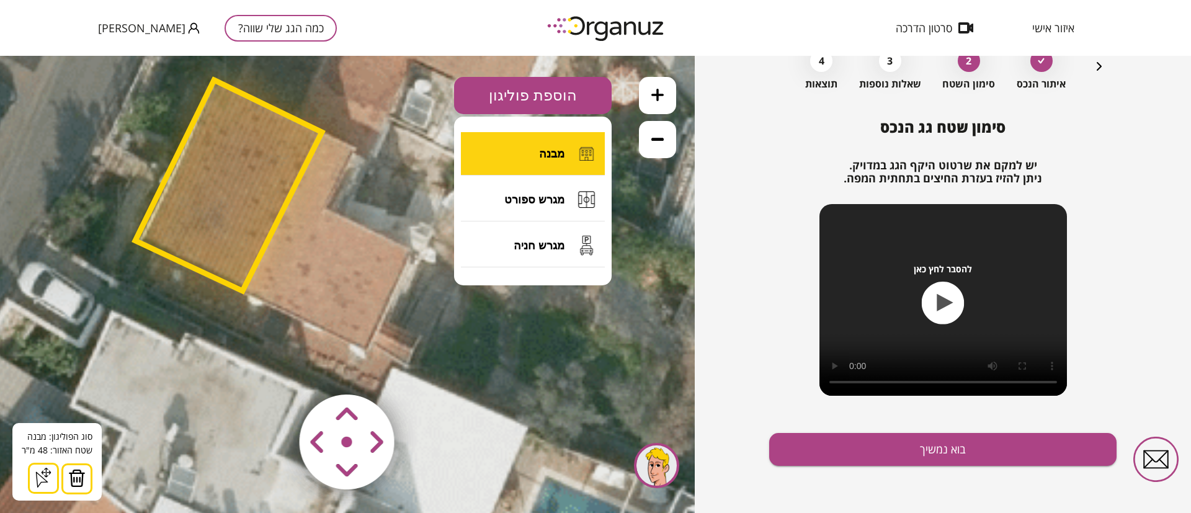
click at [548, 148] on span "מבנה" at bounding box center [551, 154] width 25 height 14
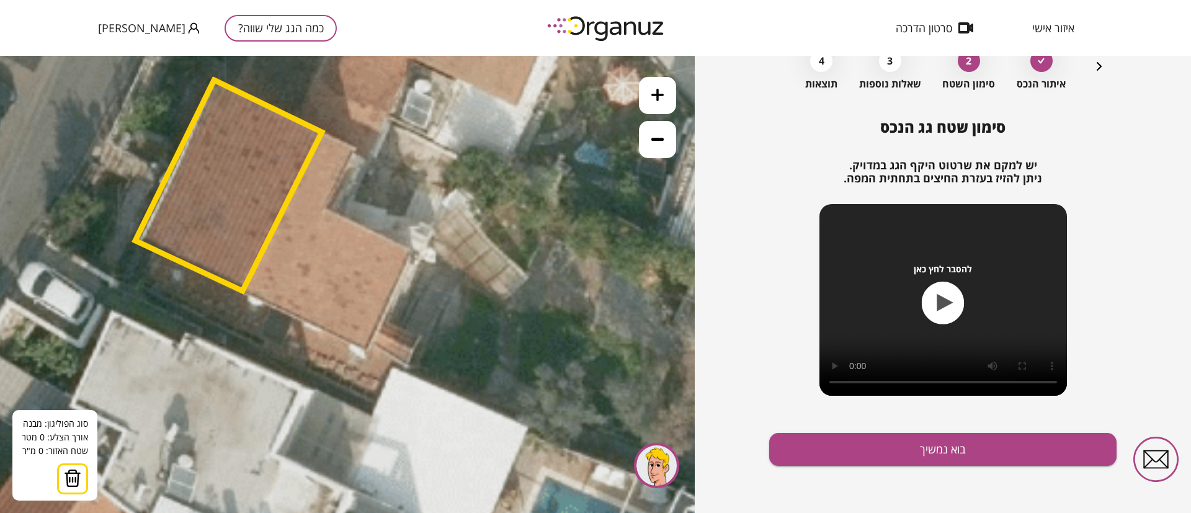
click at [322, 130] on polygon at bounding box center [228, 185] width 187 height 211
click at [355, 148] on icon at bounding box center [207, 335] width 3140 height 3140
click at [325, 203] on polygon at bounding box center [338, 166] width 33 height 73
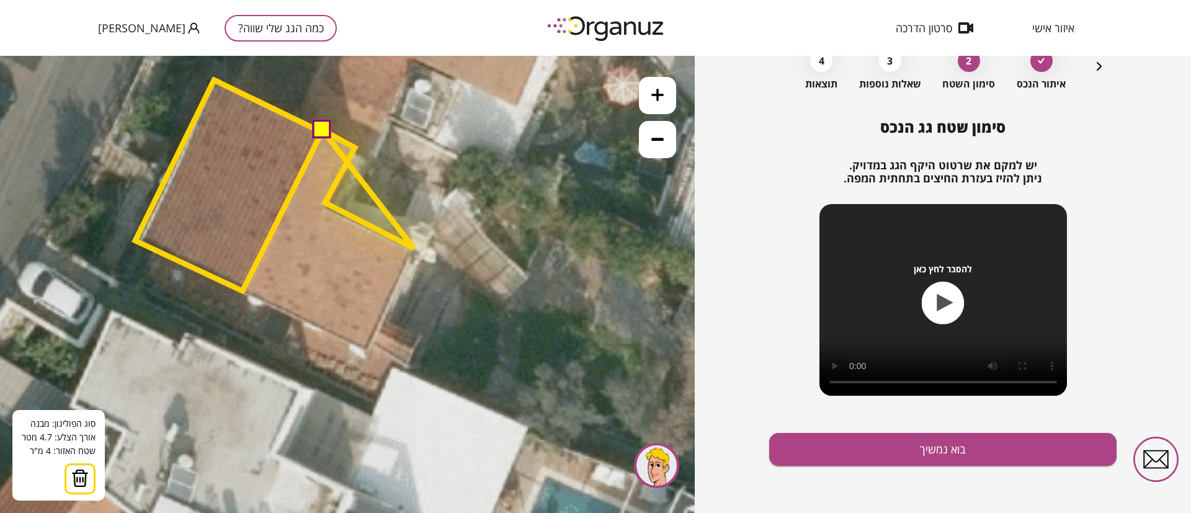
click at [414, 248] on polygon at bounding box center [368, 189] width 92 height 118
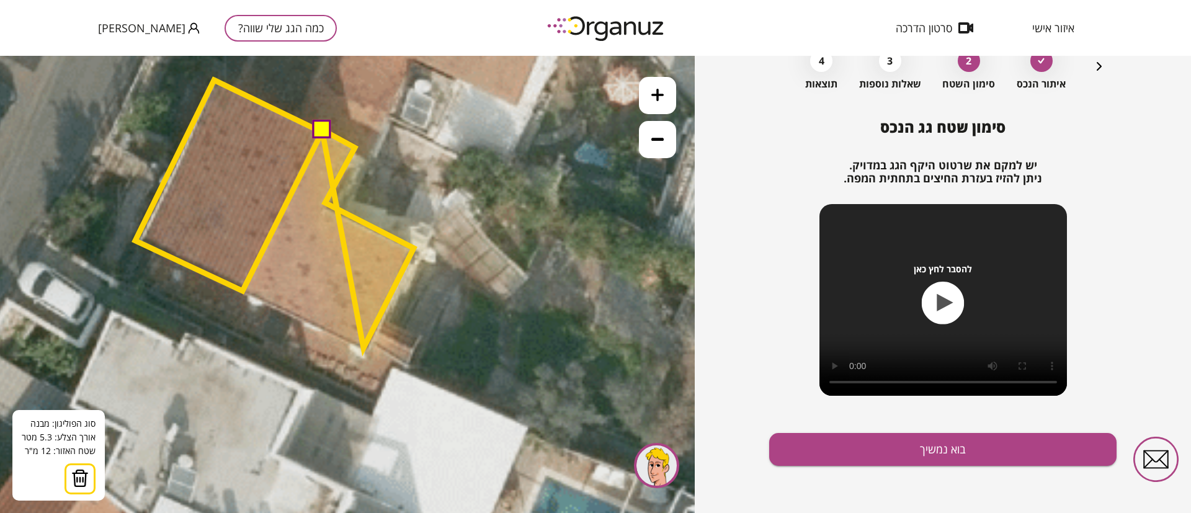
click at [363, 348] on polygon at bounding box center [368, 239] width 92 height 218
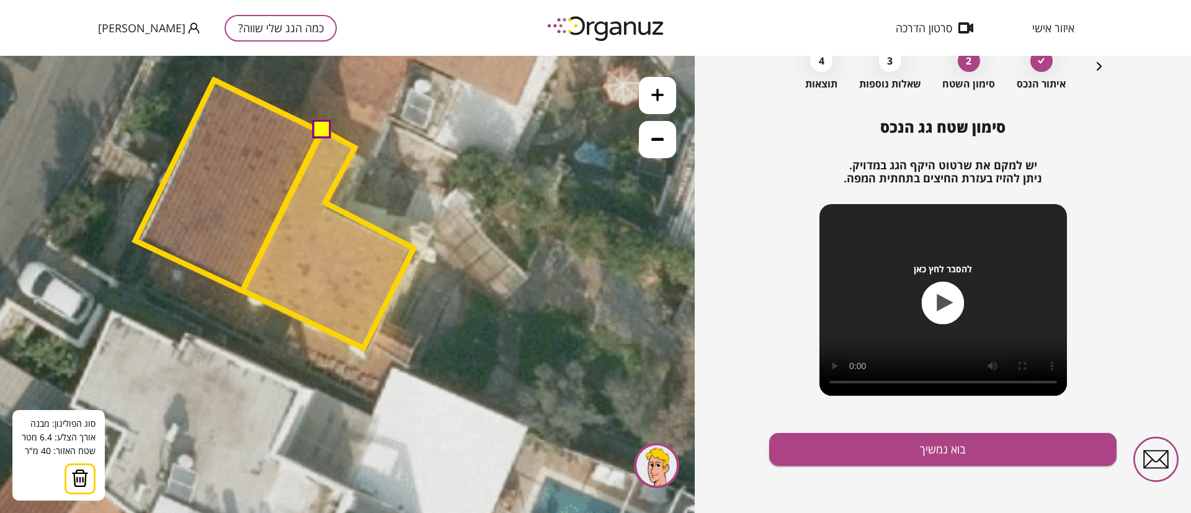
click at [243, 290] on polygon at bounding box center [328, 239] width 171 height 218
click at [321, 127] on button at bounding box center [320, 128] width 19 height 19
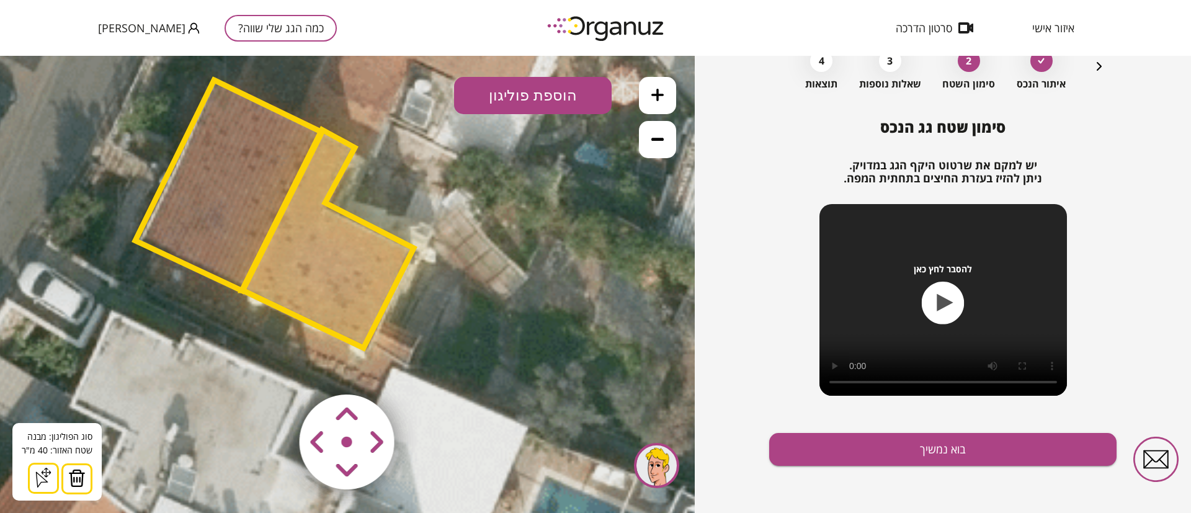
drag, startPoint x: 525, startPoint y: 94, endPoint x: 522, endPoint y: 107, distance: 13.0
click at [525, 94] on button "הוספת פוליגון" at bounding box center [533, 95] width 158 height 37
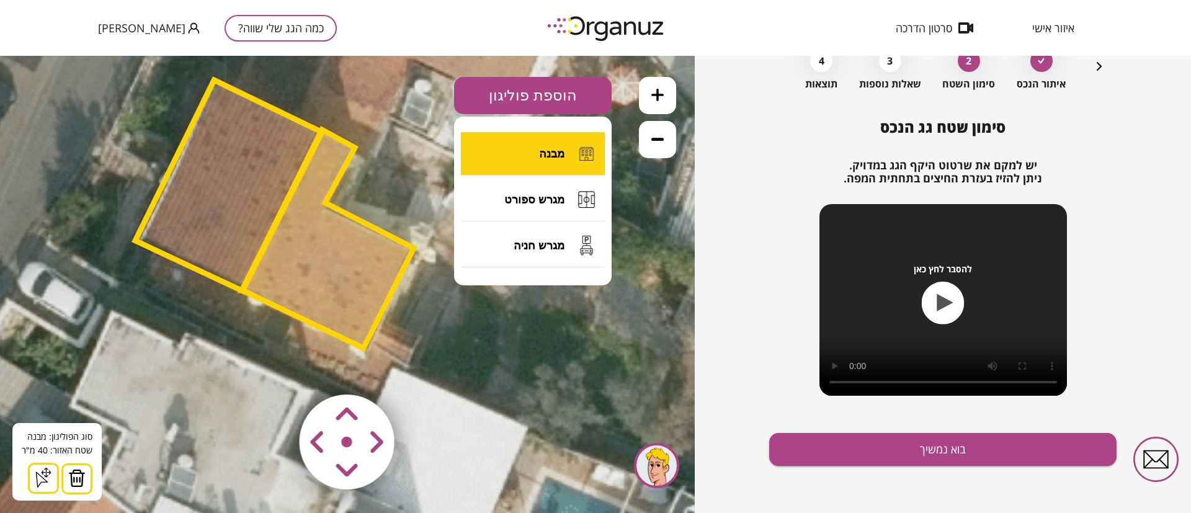
click at [539, 150] on button "מבנה" at bounding box center [533, 153] width 144 height 43
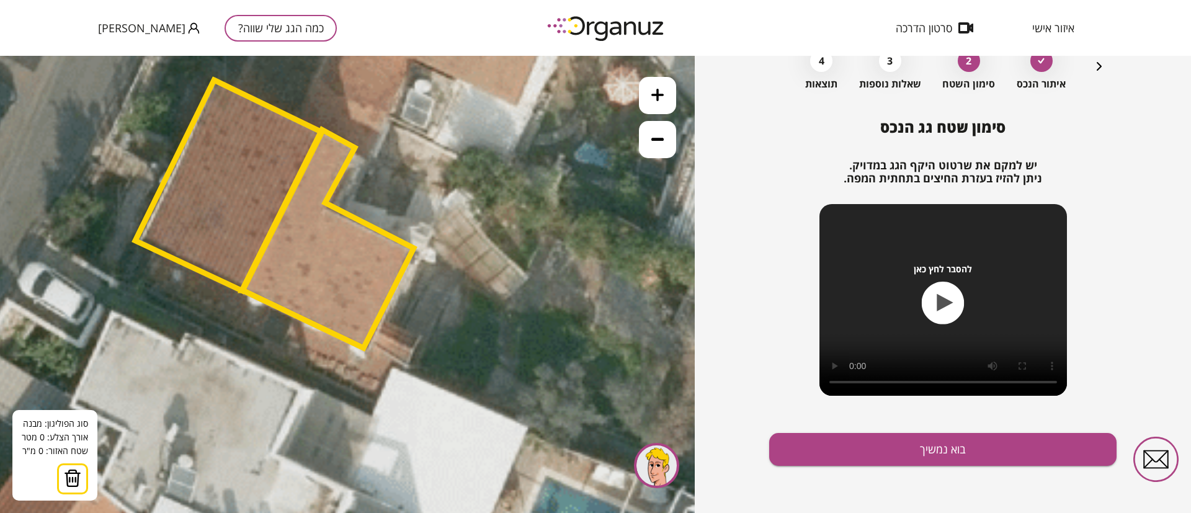
click at [365, 348] on polygon at bounding box center [328, 239] width 172 height 218
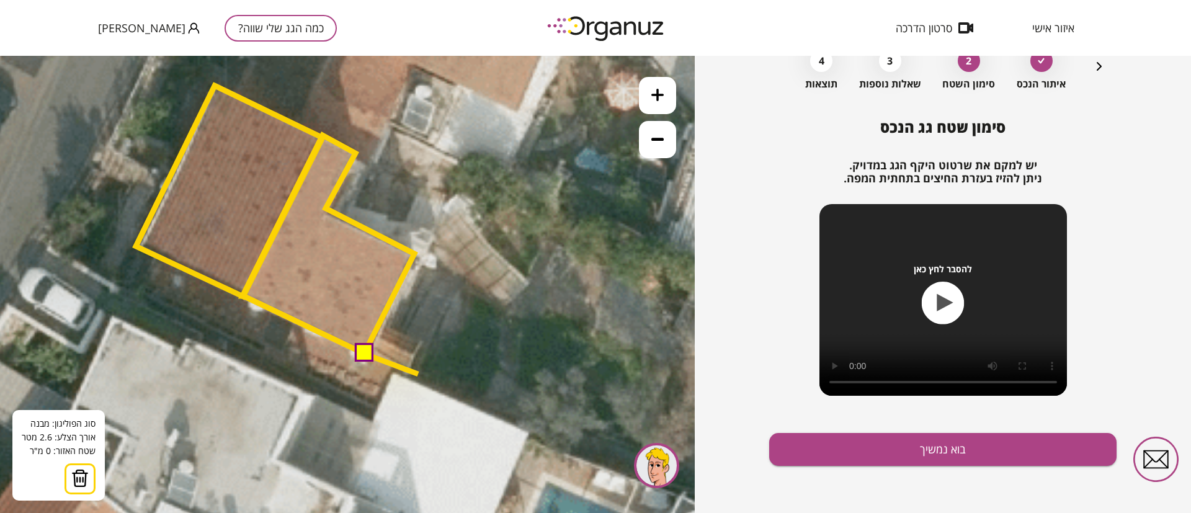
click at [418, 375] on icon at bounding box center [208, 341] width 3140 height 3140
click at [424, 385] on icon at bounding box center [208, 342] width 3140 height 3140
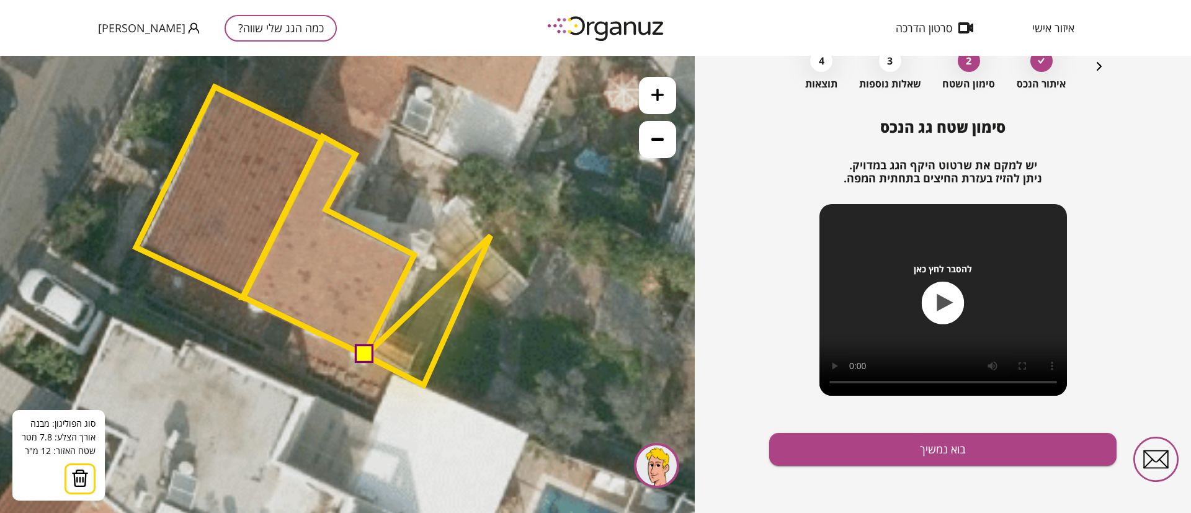
click at [491, 236] on polygon at bounding box center [427, 310] width 125 height 149
click at [429, 214] on polygon at bounding box center [427, 299] width 125 height 171
click at [367, 355] on button at bounding box center [364, 354] width 19 height 19
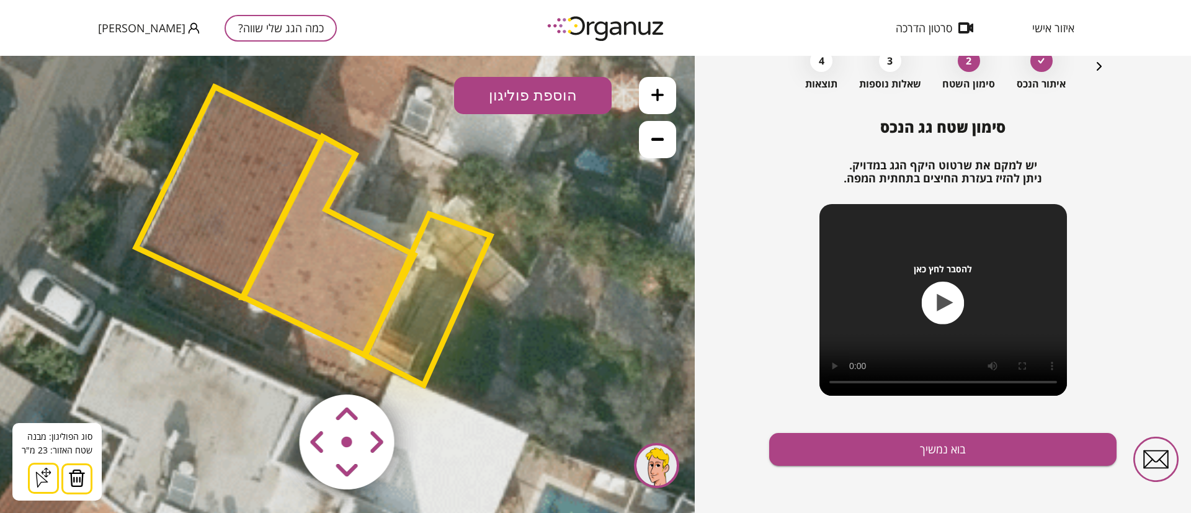
click at [82, 477] on img at bounding box center [76, 478] width 17 height 19
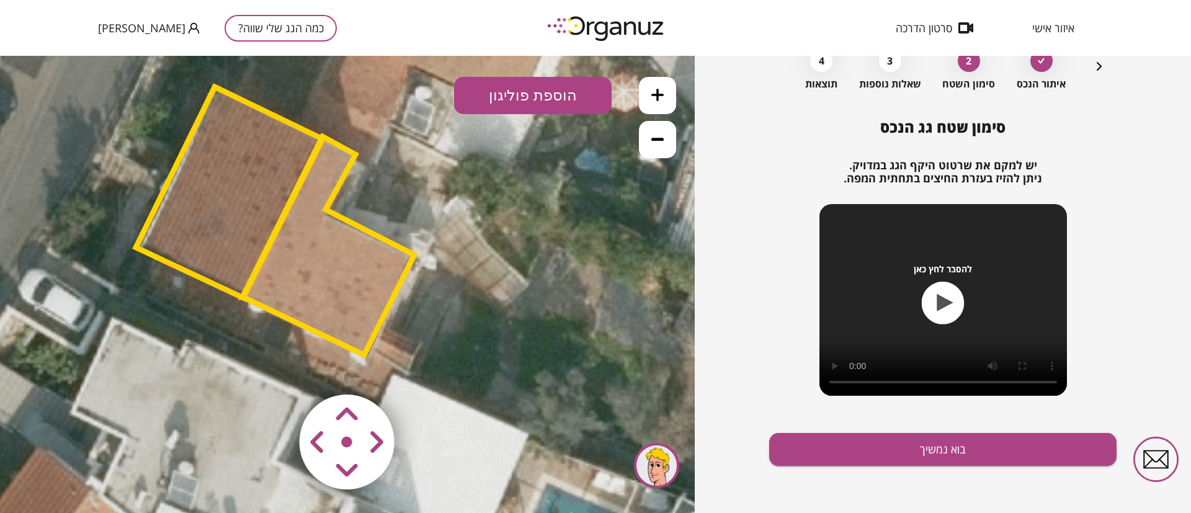
click at [527, 97] on button "הוספת פוליגון" at bounding box center [533, 95] width 158 height 37
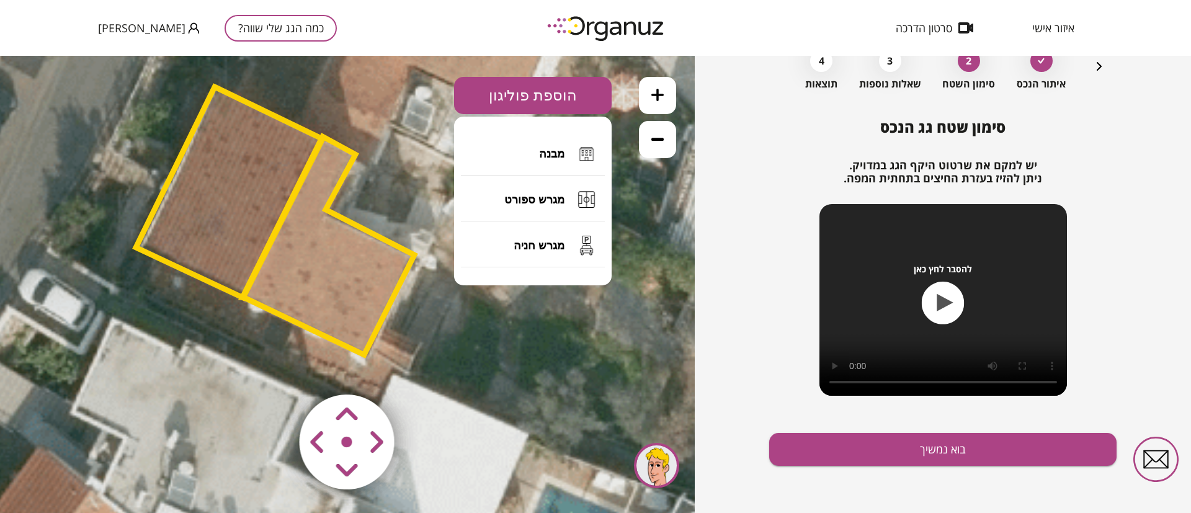
drag, startPoint x: 554, startPoint y: 146, endPoint x: 530, endPoint y: 163, distance: 28.9
click at [554, 145] on button "מבנה" at bounding box center [533, 153] width 144 height 43
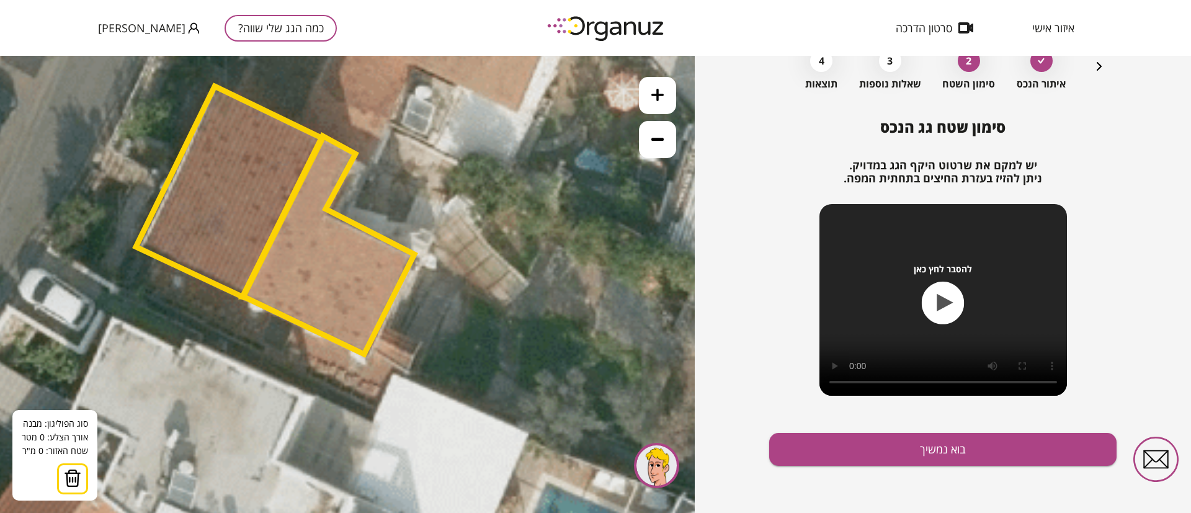
click at [367, 353] on polygon at bounding box center [329, 245] width 172 height 218
click at [421, 383] on icon at bounding box center [208, 341] width 3140 height 3140
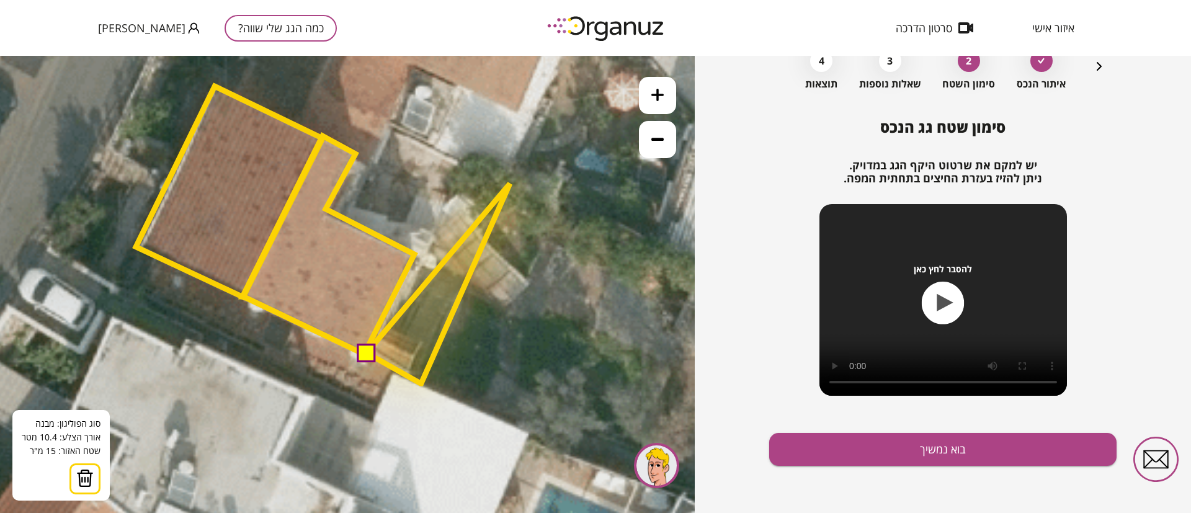
click at [510, 184] on polygon at bounding box center [438, 284] width 143 height 200
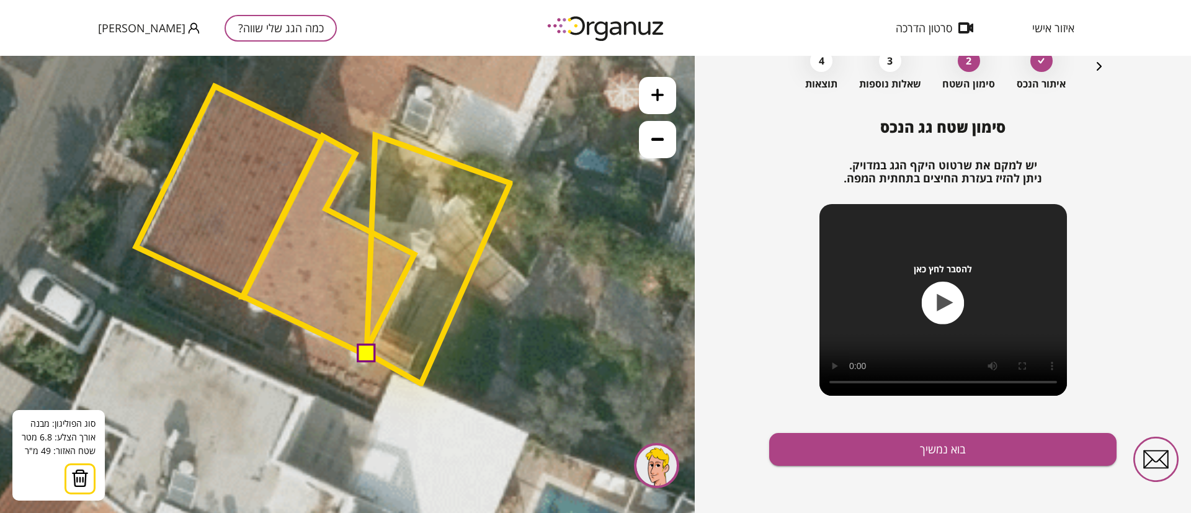
click at [375, 135] on polygon at bounding box center [438, 259] width 143 height 248
click at [369, 168] on polygon at bounding box center [438, 259] width 143 height 248
click at [354, 220] on polygon at bounding box center [432, 259] width 156 height 248
click at [414, 257] on polygon at bounding box center [432, 259] width 156 height 248
click at [369, 349] on button at bounding box center [365, 351] width 19 height 19
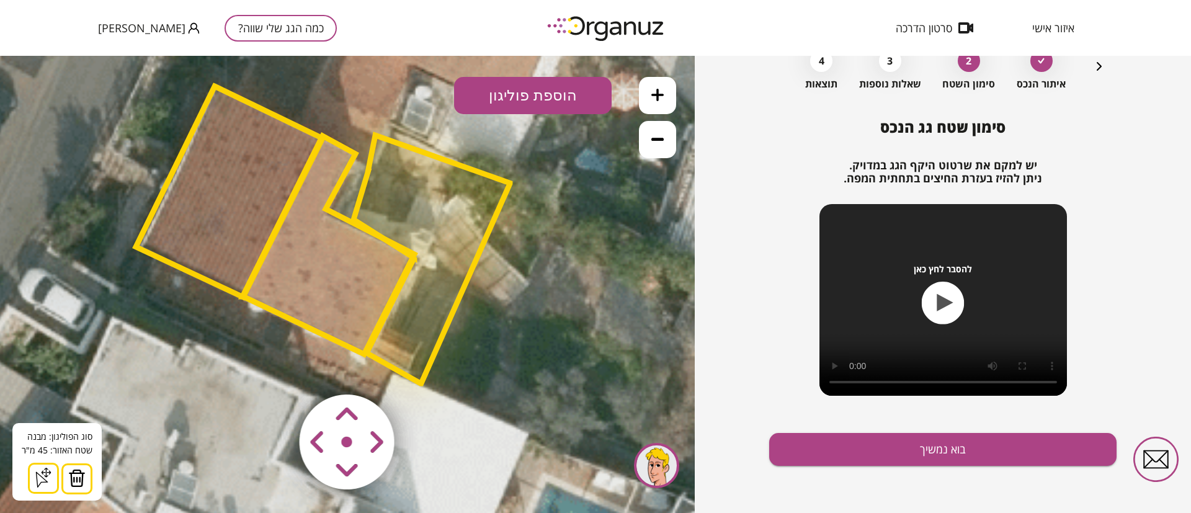
click at [451, 195] on polygon at bounding box center [432, 259] width 156 height 248
click at [81, 474] on img at bounding box center [76, 478] width 17 height 19
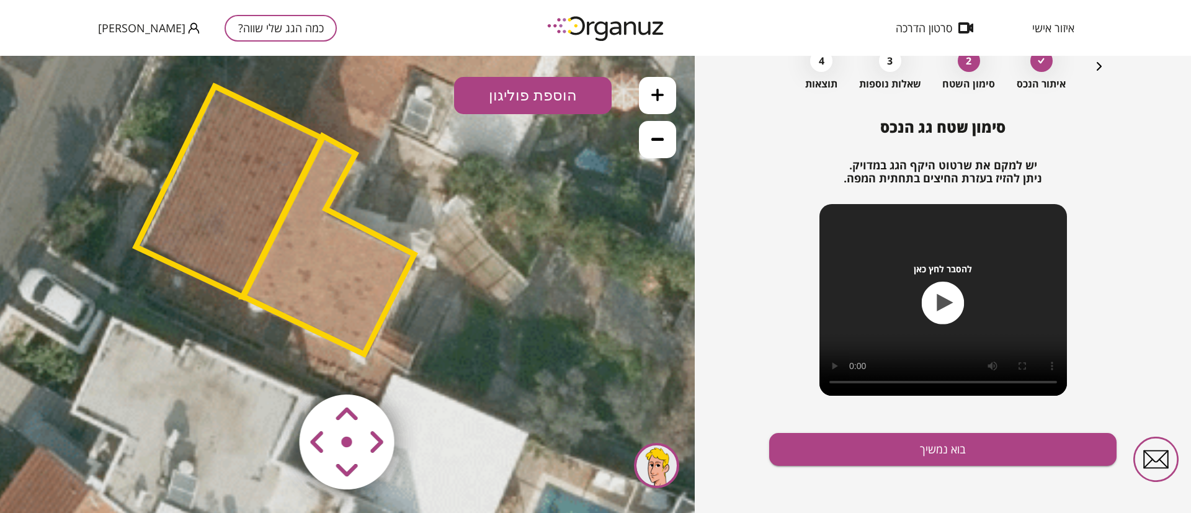
click at [341, 262] on polygon at bounding box center [329, 245] width 172 height 218
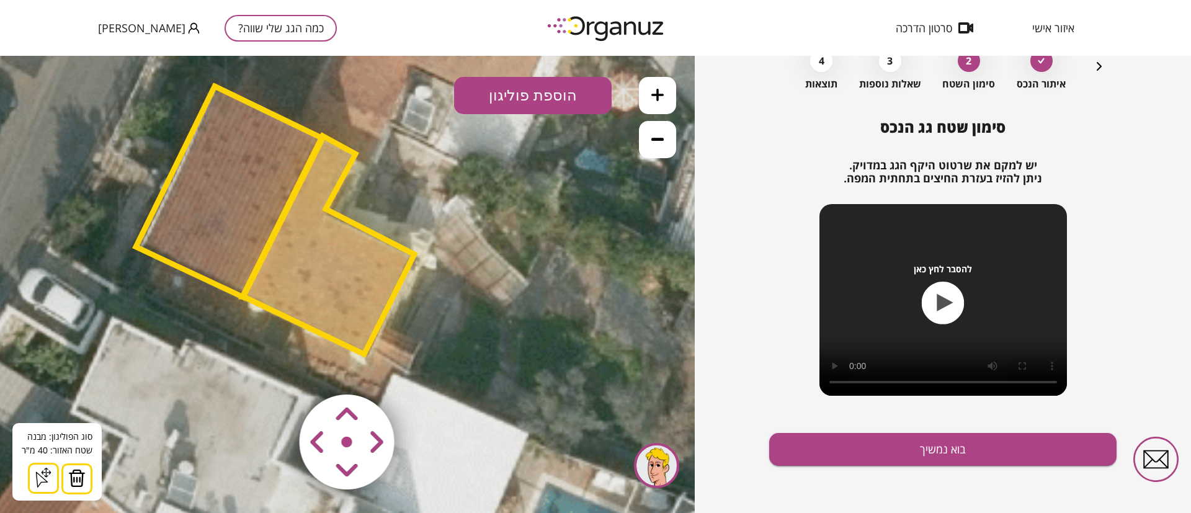
click at [259, 176] on polygon at bounding box center [229, 191] width 187 height 211
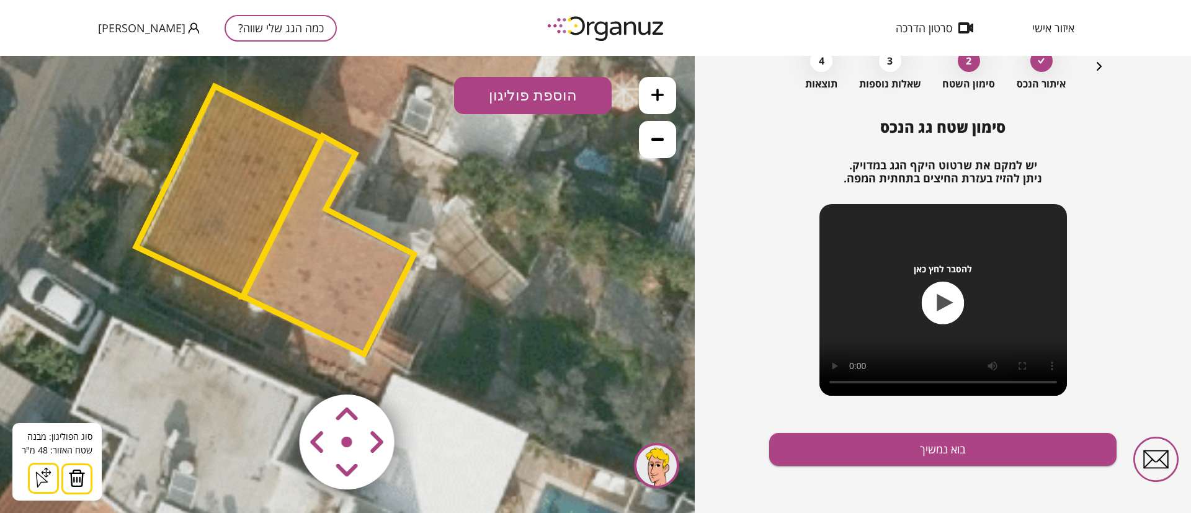
click at [371, 291] on polygon at bounding box center [329, 245] width 172 height 218
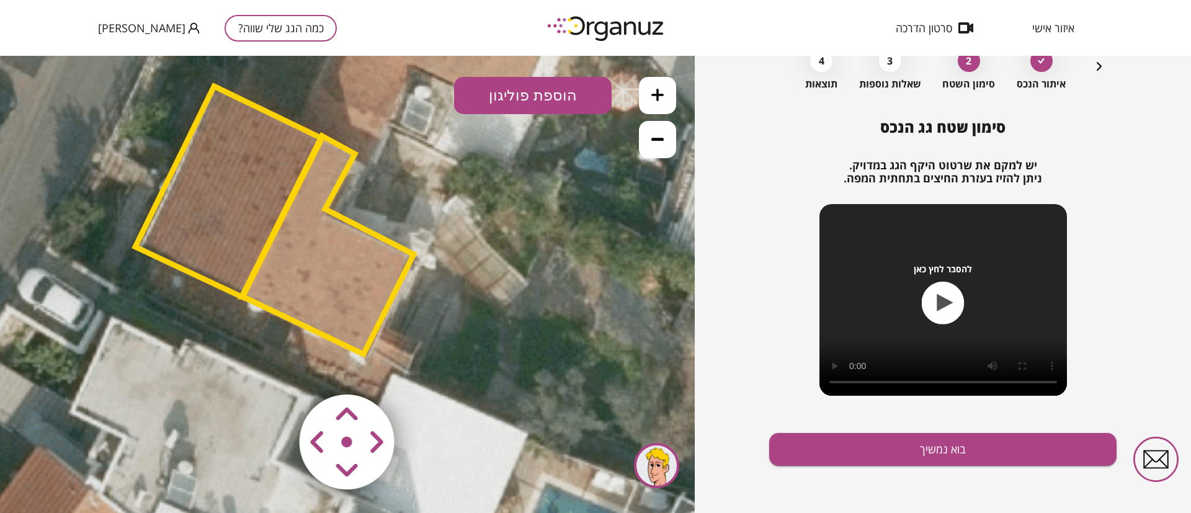
click at [358, 283] on polygon at bounding box center [328, 245] width 172 height 218
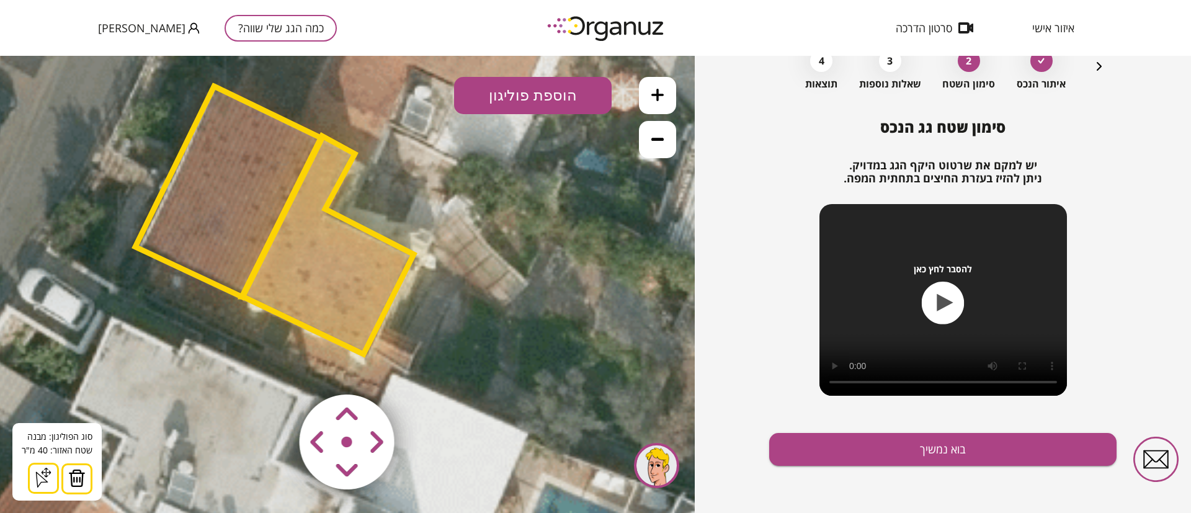
click at [656, 143] on icon at bounding box center [657, 139] width 12 height 12
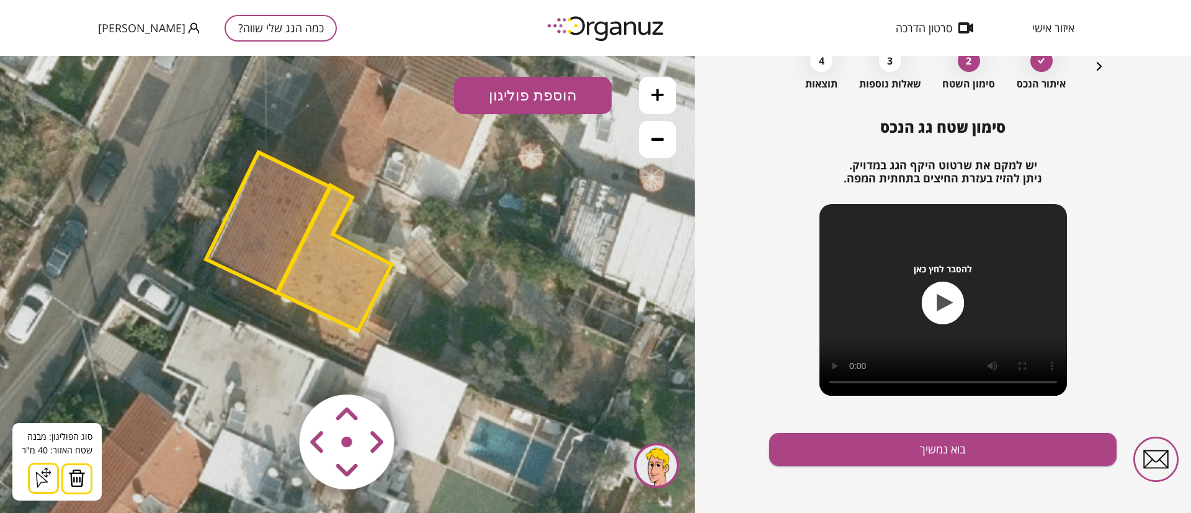
click at [656, 145] on button at bounding box center [657, 139] width 37 height 37
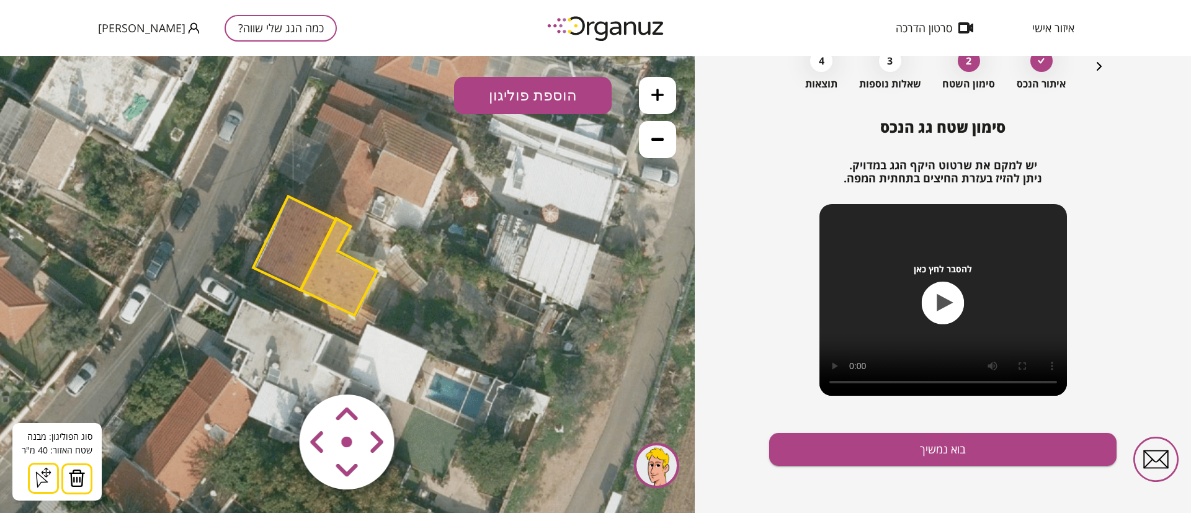
click at [656, 145] on button at bounding box center [657, 139] width 37 height 37
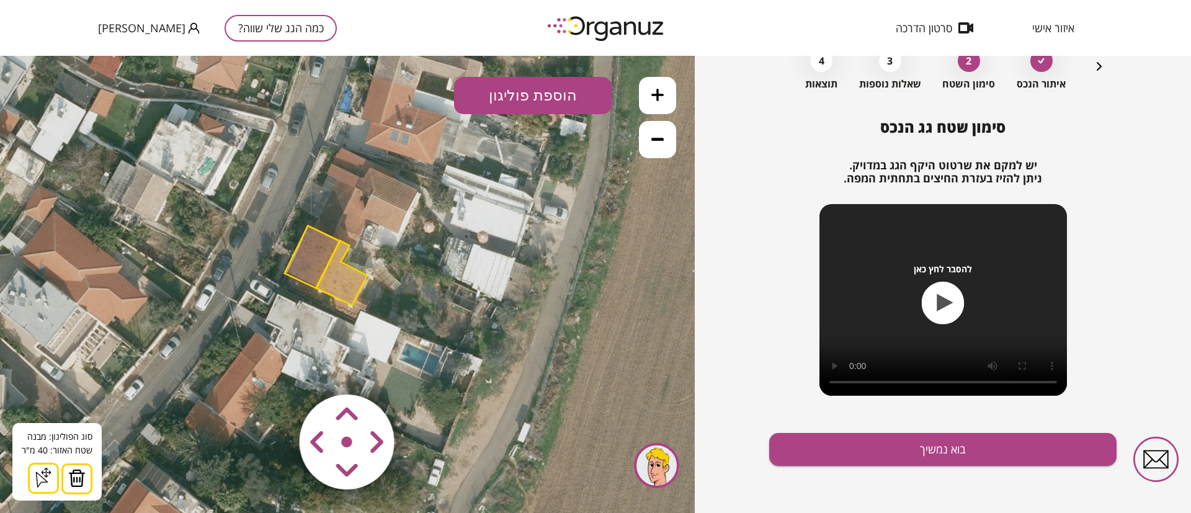
click at [656, 145] on button at bounding box center [657, 139] width 37 height 37
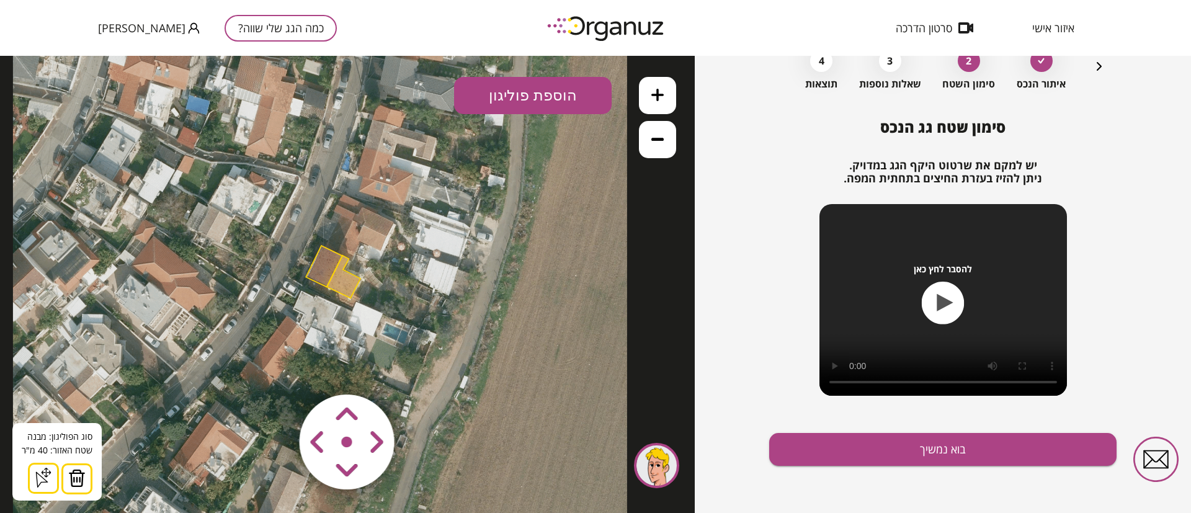
click at [656, 92] on icon at bounding box center [657, 95] width 12 height 12
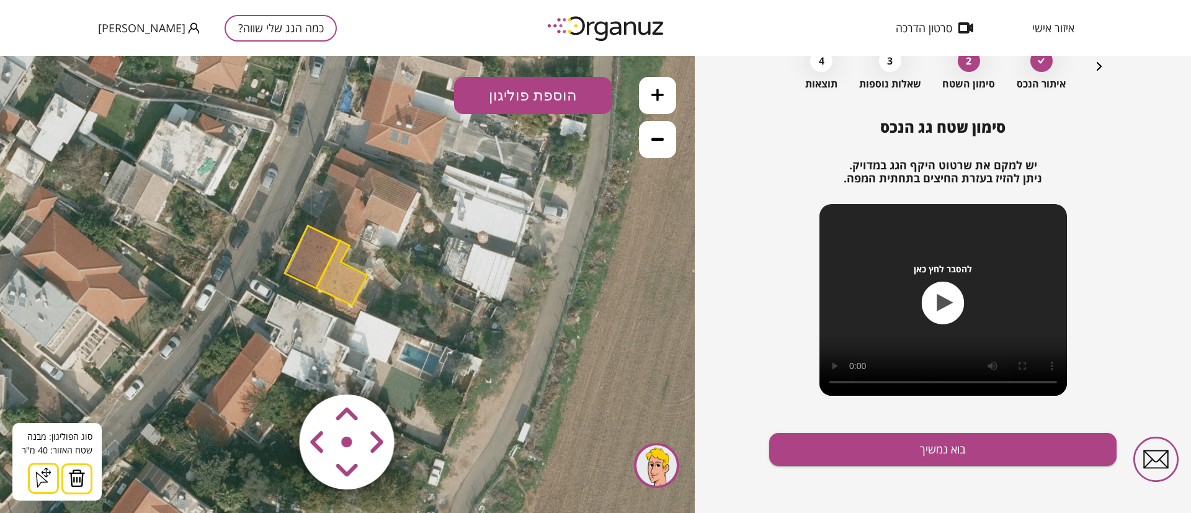
click at [656, 92] on icon at bounding box center [657, 95] width 12 height 12
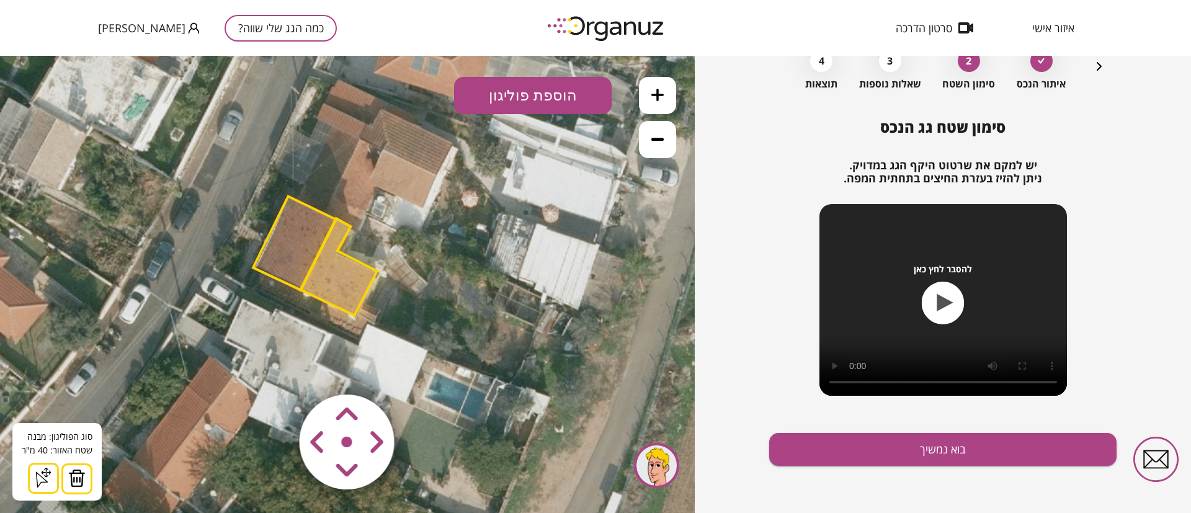
click at [652, 100] on icon at bounding box center [657, 95] width 12 height 12
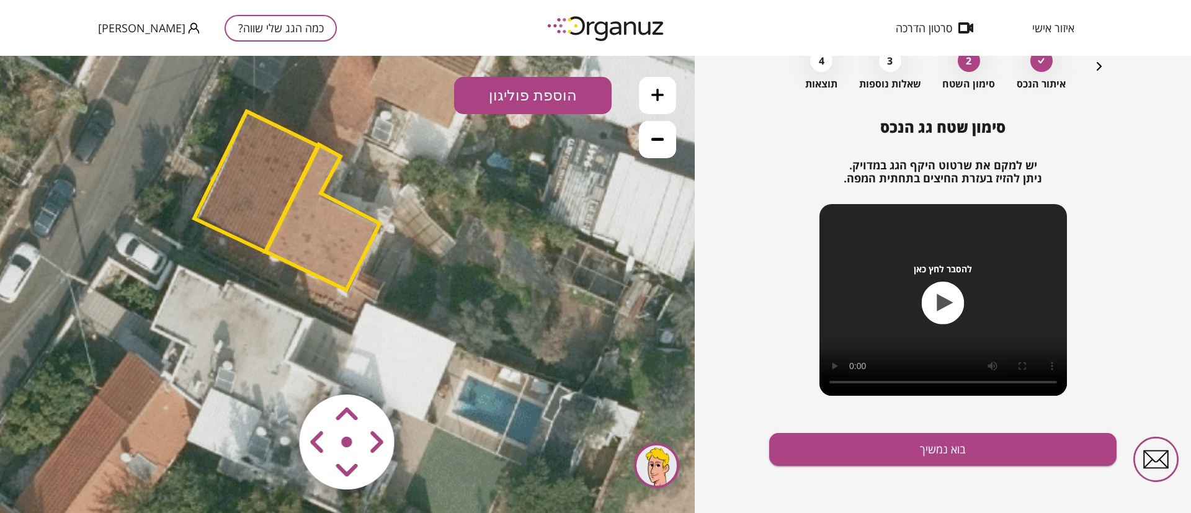
drag, startPoint x: 522, startPoint y: 249, endPoint x: 509, endPoint y: 208, distance: 42.8
click at [509, 208] on icon at bounding box center [242, 281] width 2093 height 2093
click at [663, 141] on icon at bounding box center [657, 139] width 12 height 12
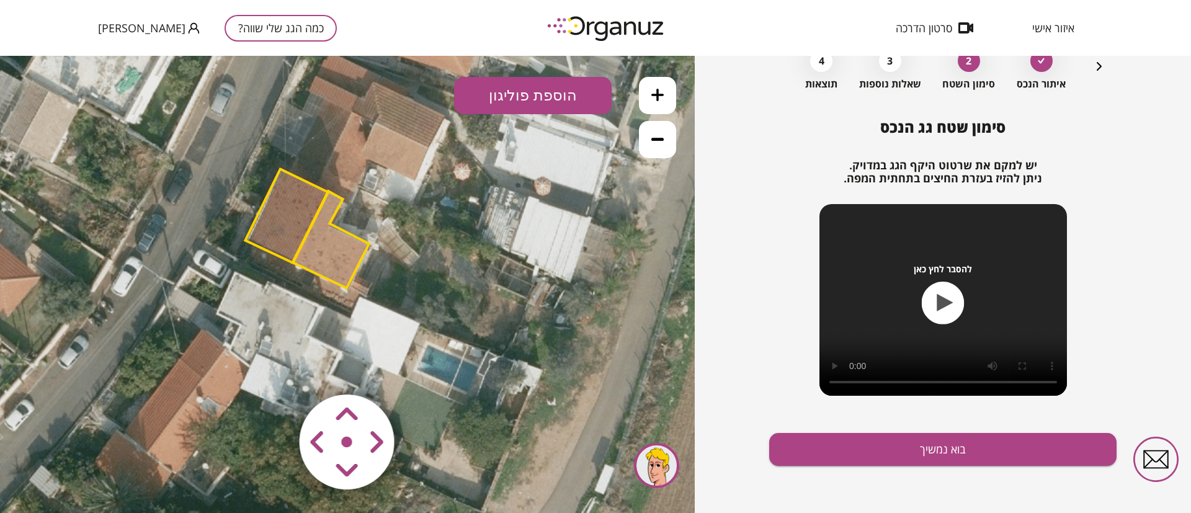
click at [563, 92] on button "הוספת פוליגון" at bounding box center [533, 95] width 158 height 37
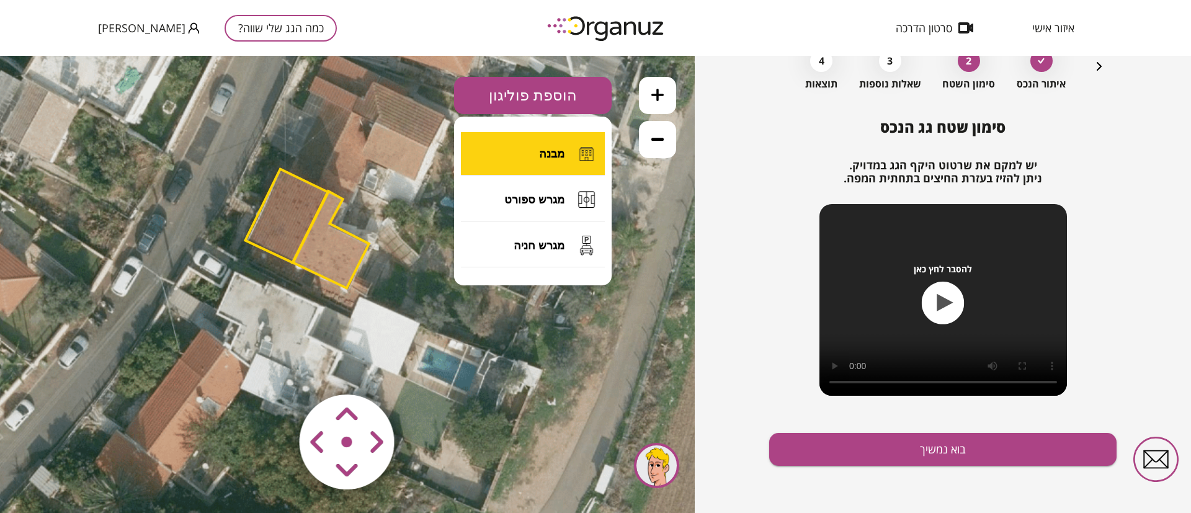
click at [546, 145] on button "מבנה" at bounding box center [533, 153] width 144 height 43
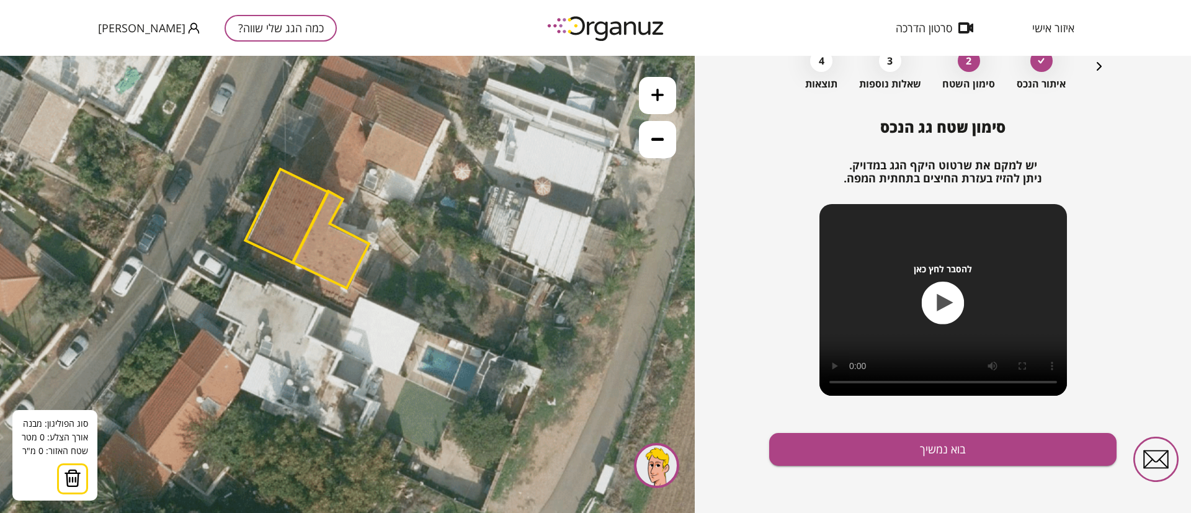
click at [345, 289] on icon at bounding box center [277, 282] width 1396 height 1396
click at [390, 307] on icon at bounding box center [277, 282] width 1396 height 1396
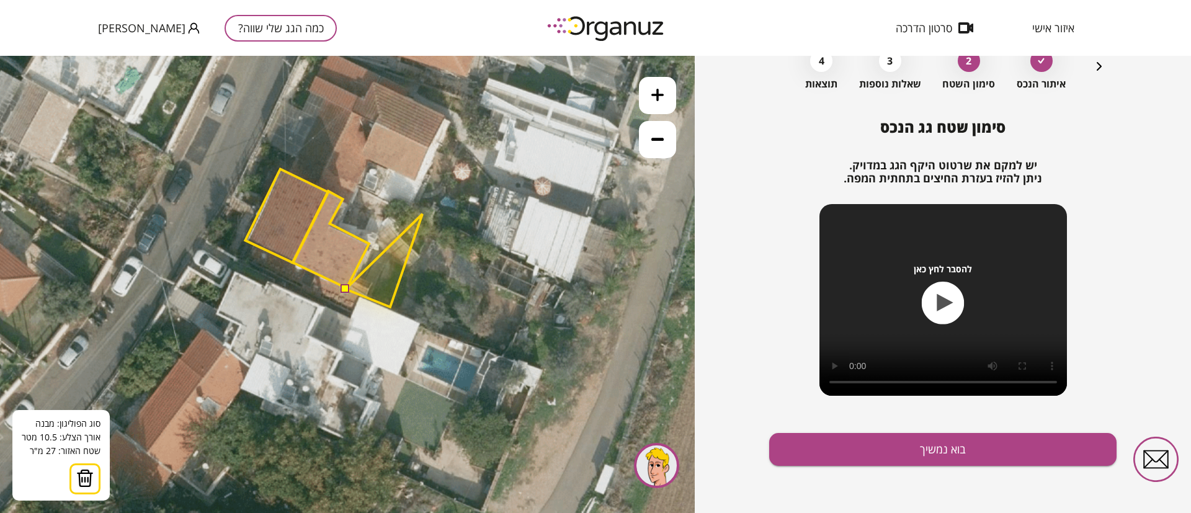
click at [422, 214] on polygon at bounding box center [383, 260] width 77 height 93
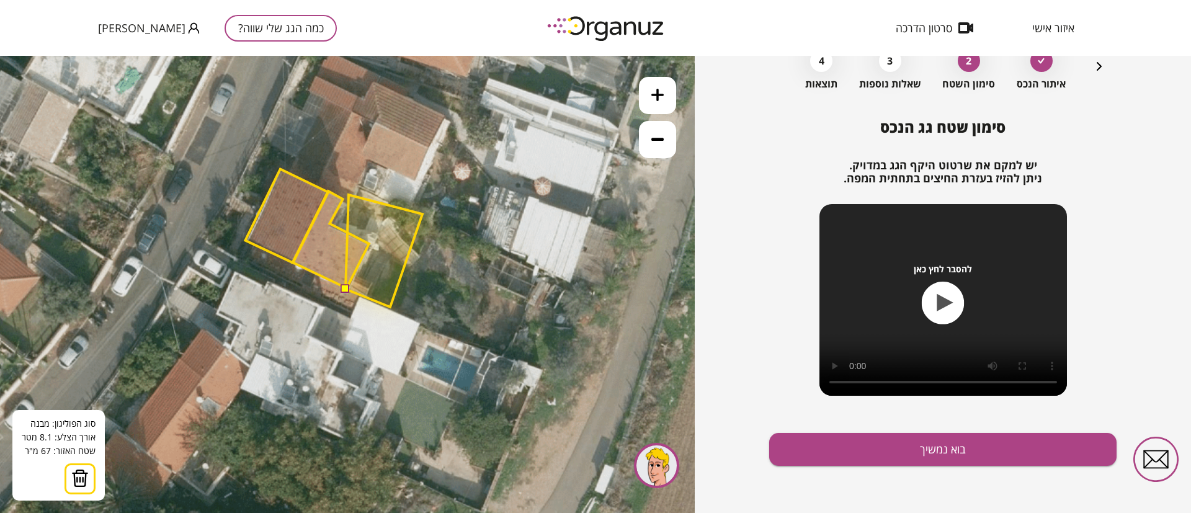
click at [348, 195] on polygon at bounding box center [383, 251] width 77 height 112
click at [330, 223] on polygon at bounding box center [376, 250] width 92 height 113
click at [375, 243] on polygon at bounding box center [375, 250] width 93 height 113
click at [346, 289] on button at bounding box center [345, 288] width 9 height 9
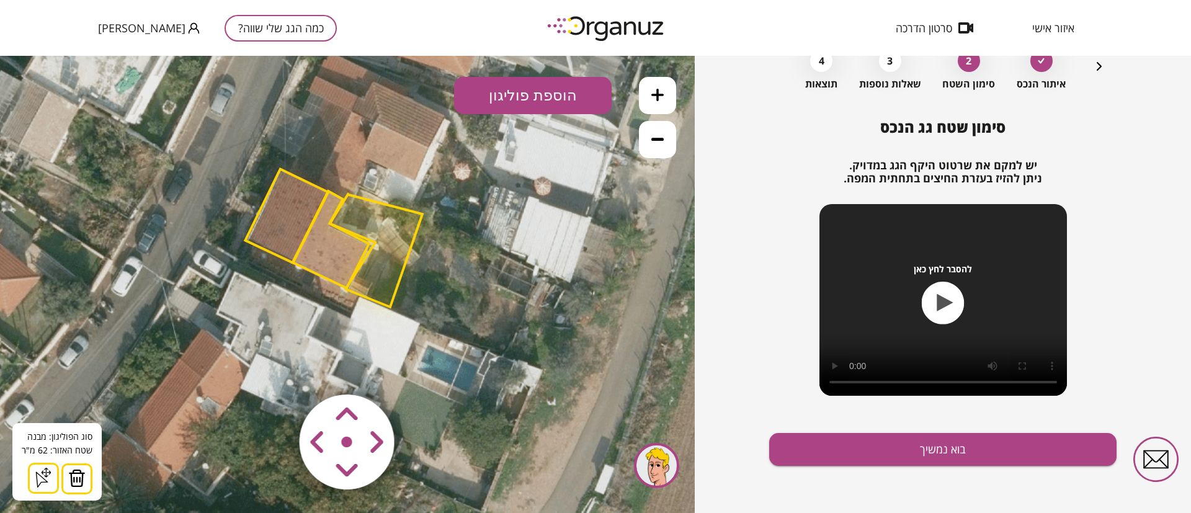
click at [661, 136] on icon at bounding box center [657, 139] width 12 height 12
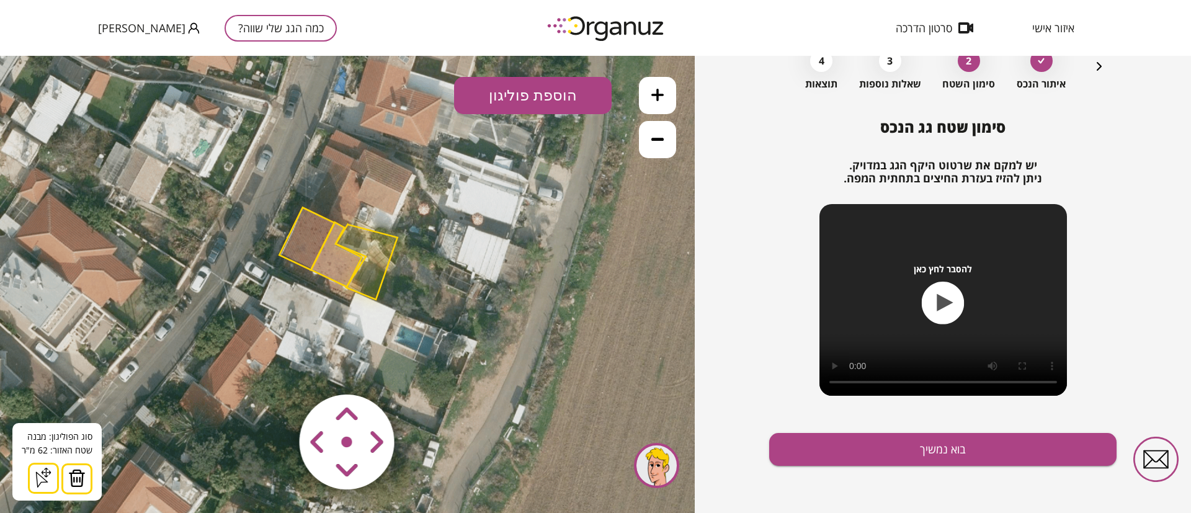
click at [652, 145] on button at bounding box center [657, 139] width 37 height 37
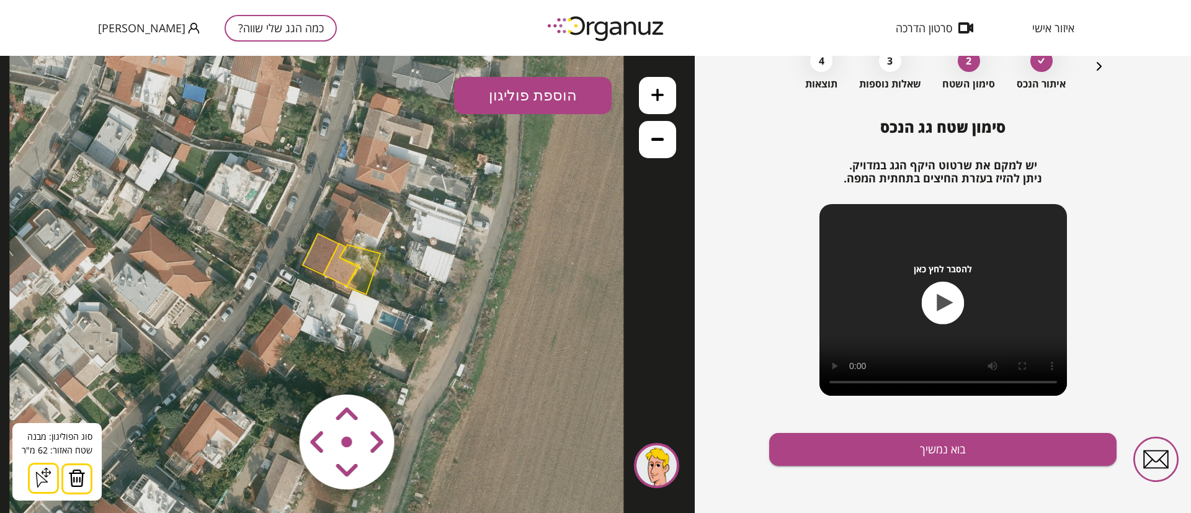
click at [652, 145] on button at bounding box center [657, 139] width 37 height 37
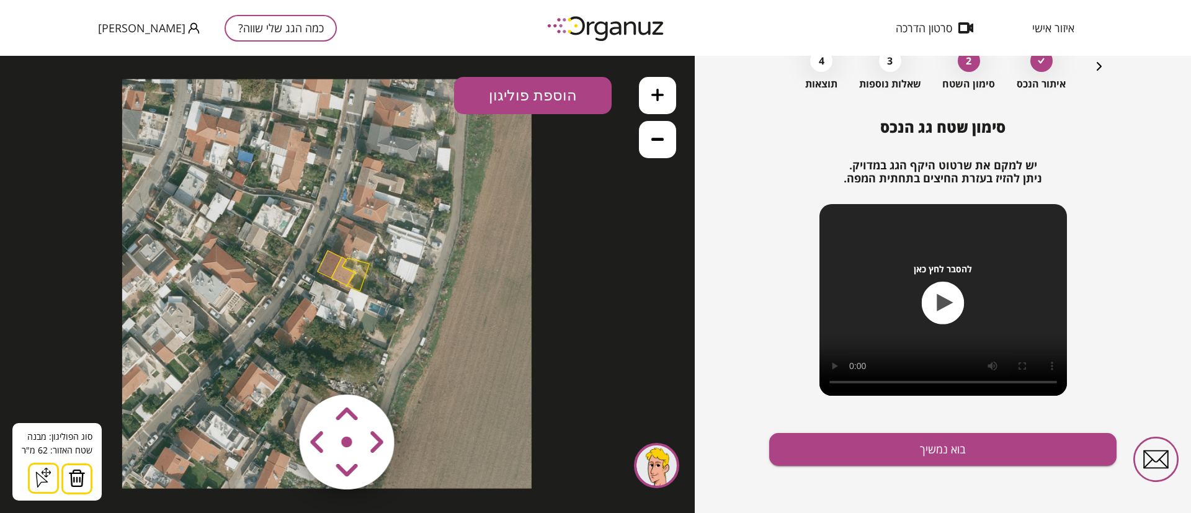
click at [659, 91] on icon at bounding box center [657, 95] width 12 height 12
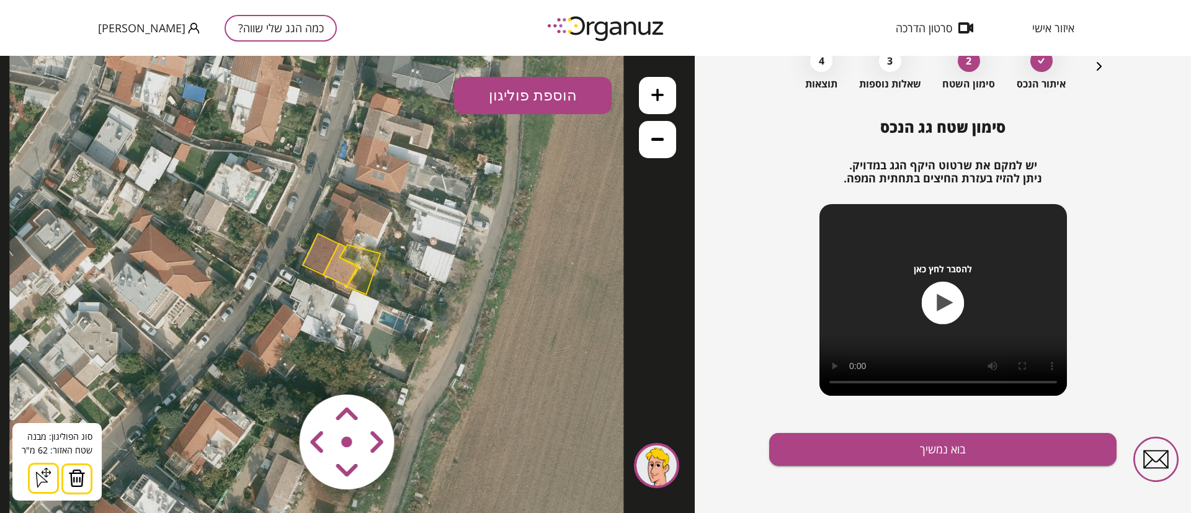
click at [659, 91] on icon at bounding box center [657, 95] width 12 height 12
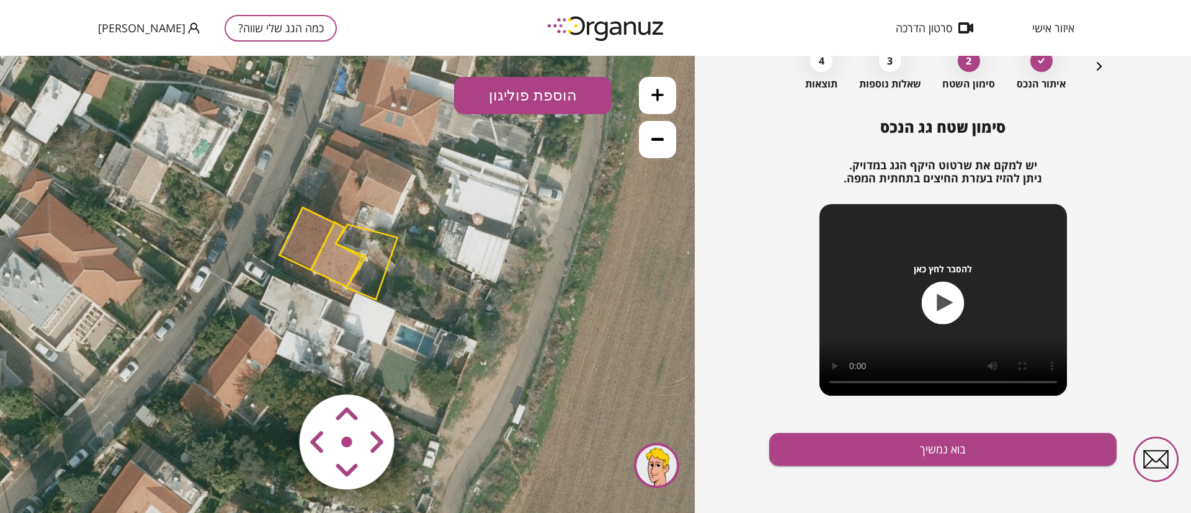
click at [506, 243] on icon at bounding box center [301, 283] width 930 height 930
